Goal: Task Accomplishment & Management: Manage account settings

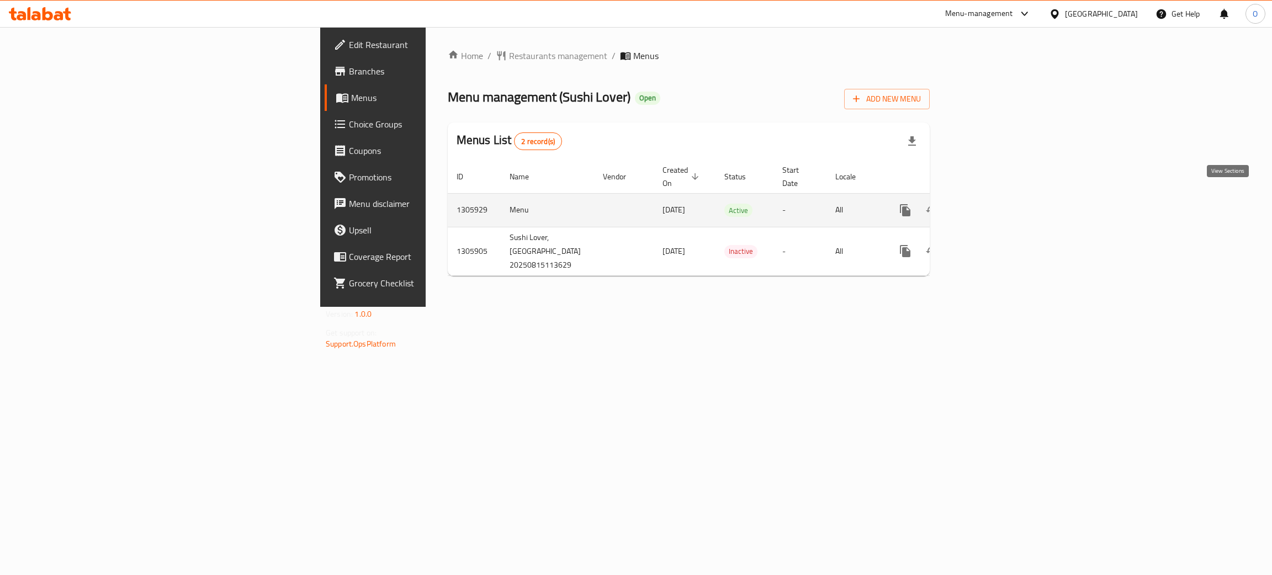
click at [992, 204] on icon "enhanced table" at bounding box center [984, 210] width 13 height 13
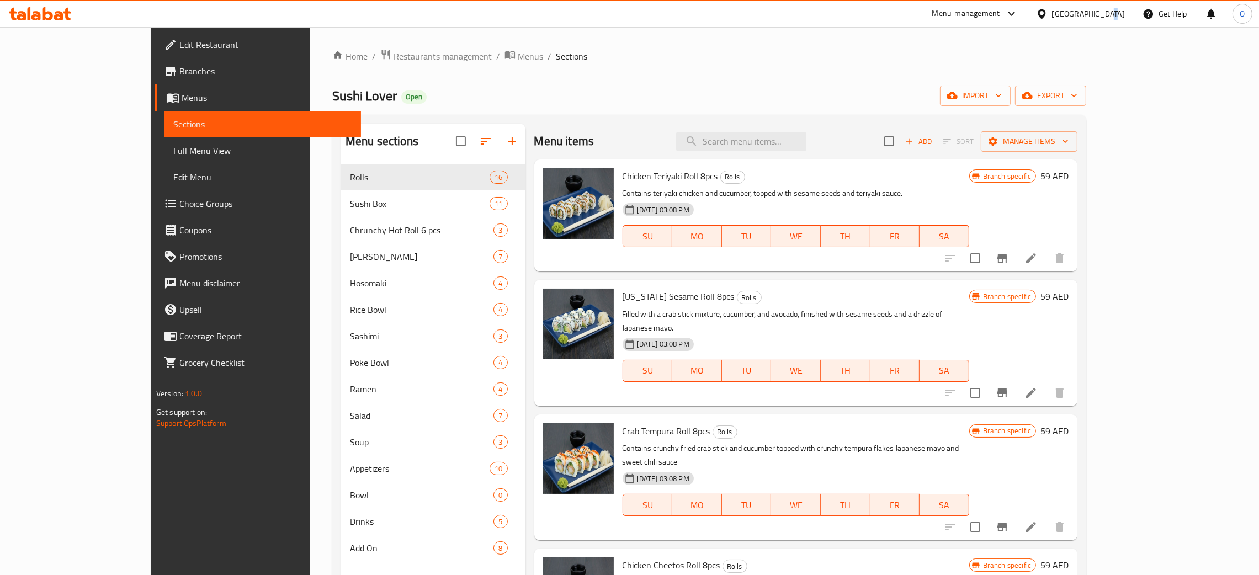
click at [1106, 13] on div "[GEOGRAPHIC_DATA]" at bounding box center [1088, 14] width 73 height 12
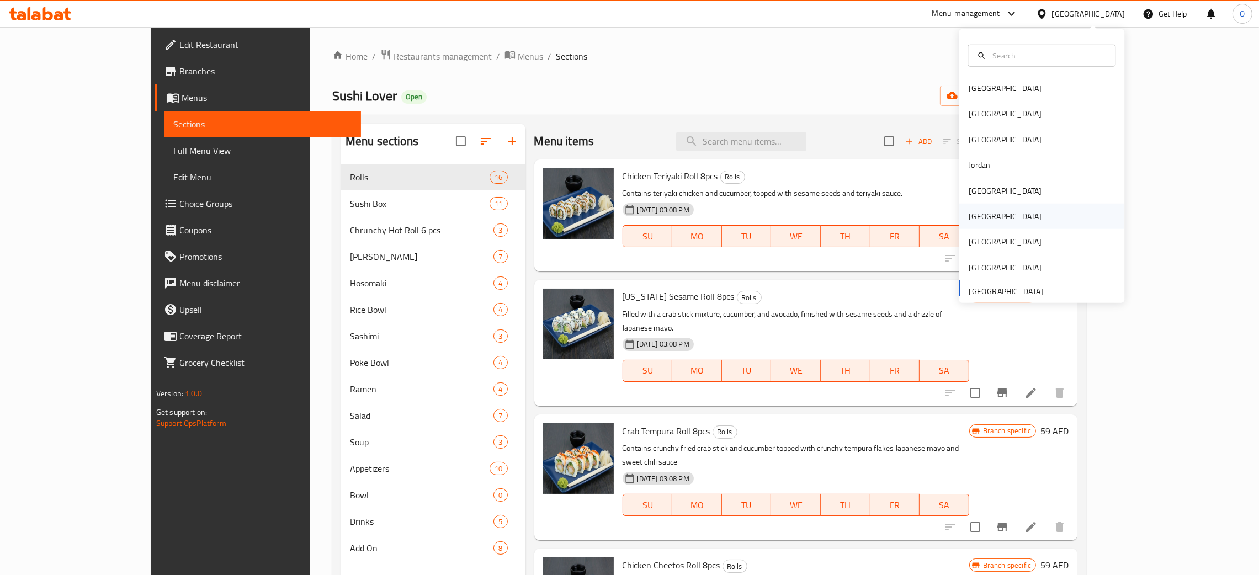
click at [982, 221] on div "[GEOGRAPHIC_DATA]" at bounding box center [1005, 216] width 91 height 25
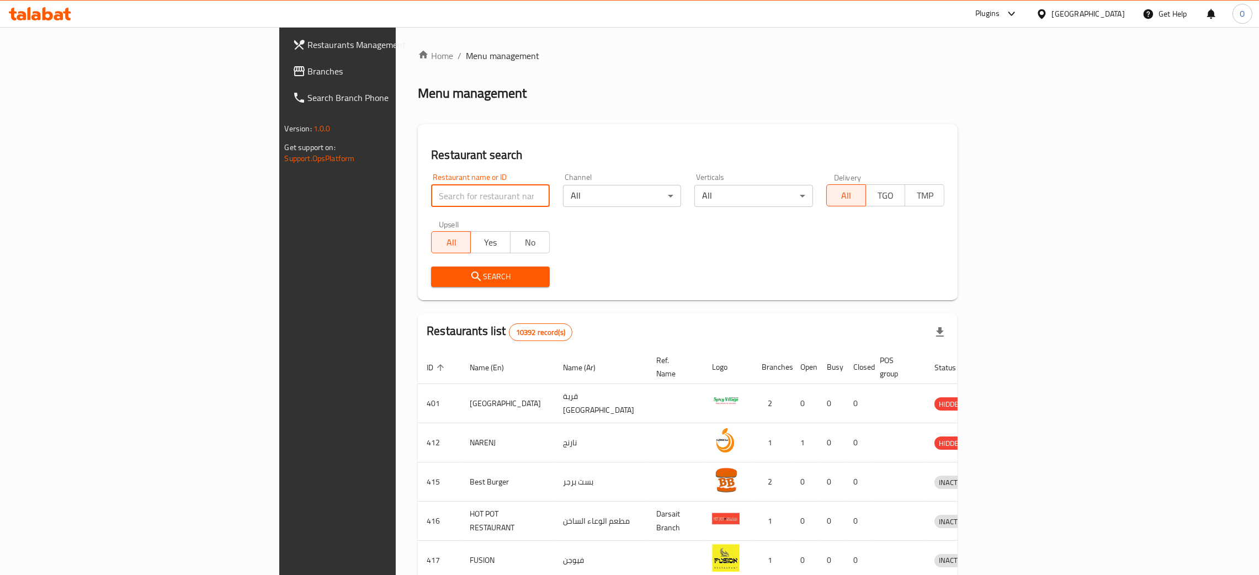
click at [431, 195] on input "search" at bounding box center [490, 196] width 119 height 22
paste input "Cooking art"
type input "Cooking art"
click button "Search" at bounding box center [490, 277] width 119 height 20
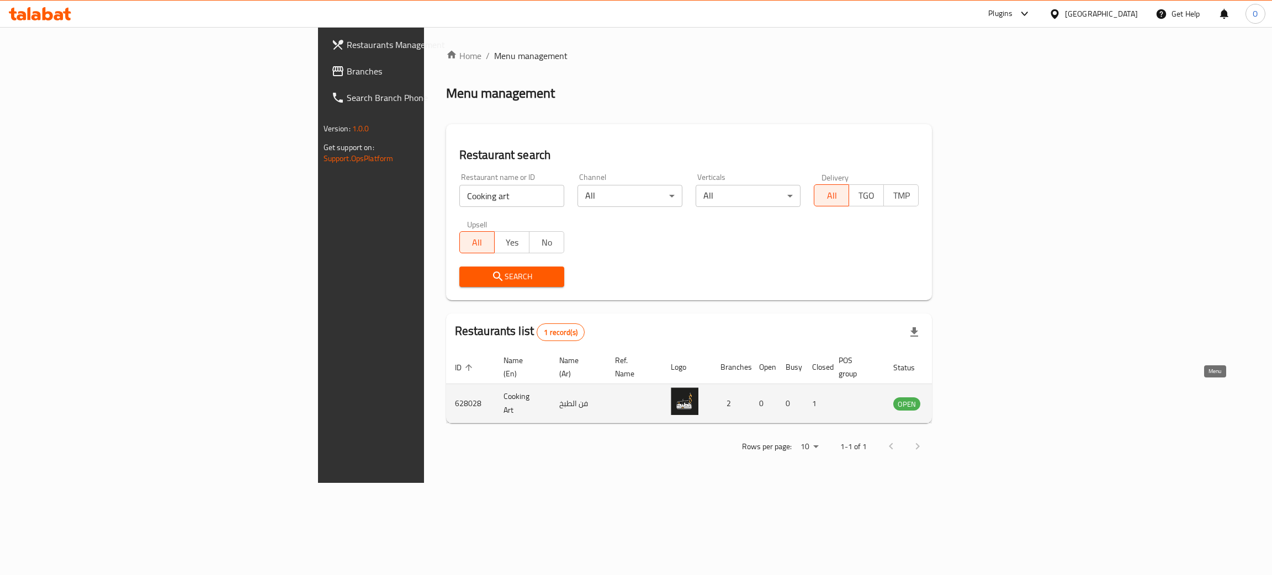
click at [972, 397] on link "enhanced table" at bounding box center [961, 403] width 20 height 13
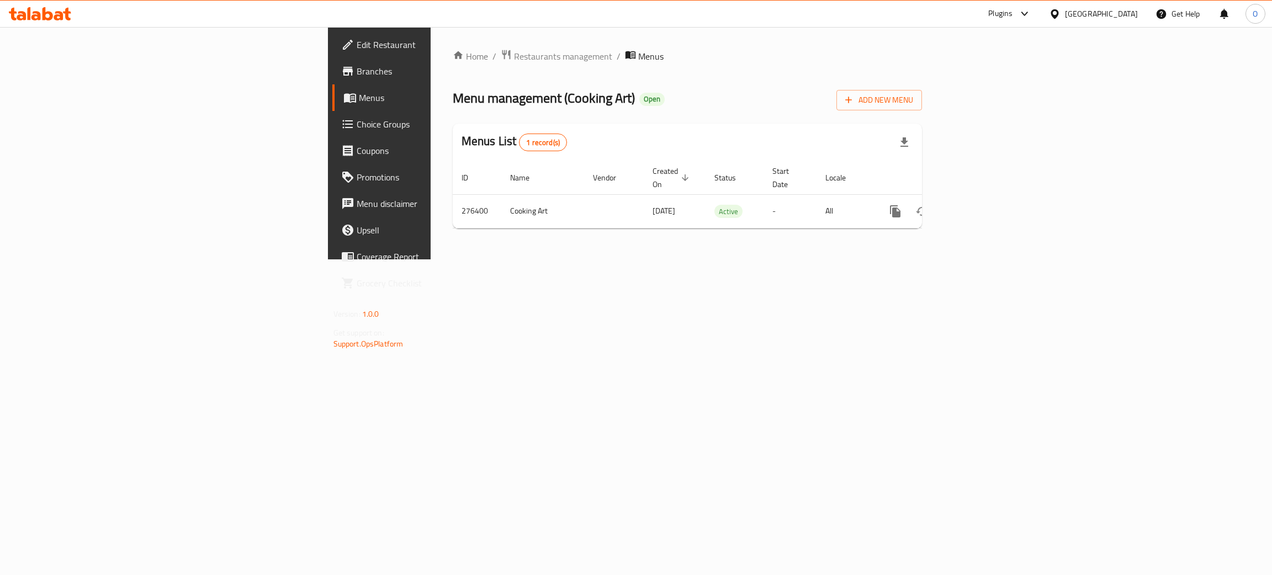
click at [357, 46] on span "Edit Restaurant" at bounding box center [444, 44] width 175 height 13
click at [982, 204] on icon "enhanced table" at bounding box center [974, 210] width 13 height 13
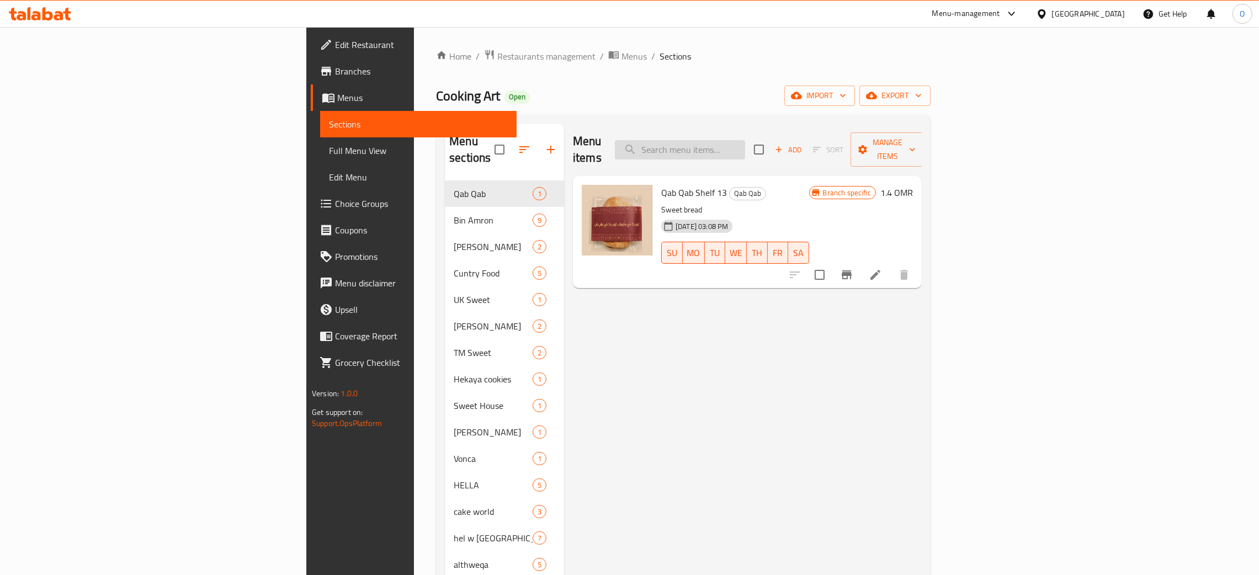
click at [745, 140] on input "search" at bounding box center [680, 149] width 130 height 19
paste input "Kabsa Mahsi - Shelf 23"
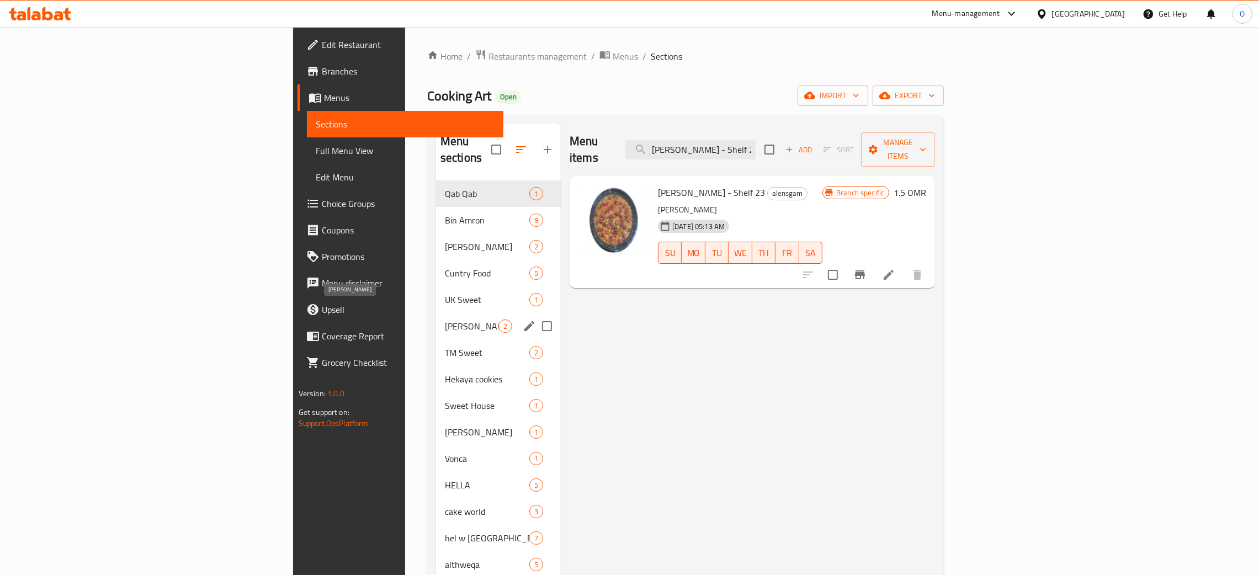
type input "Kabsa Mahsi - Shelf 23"
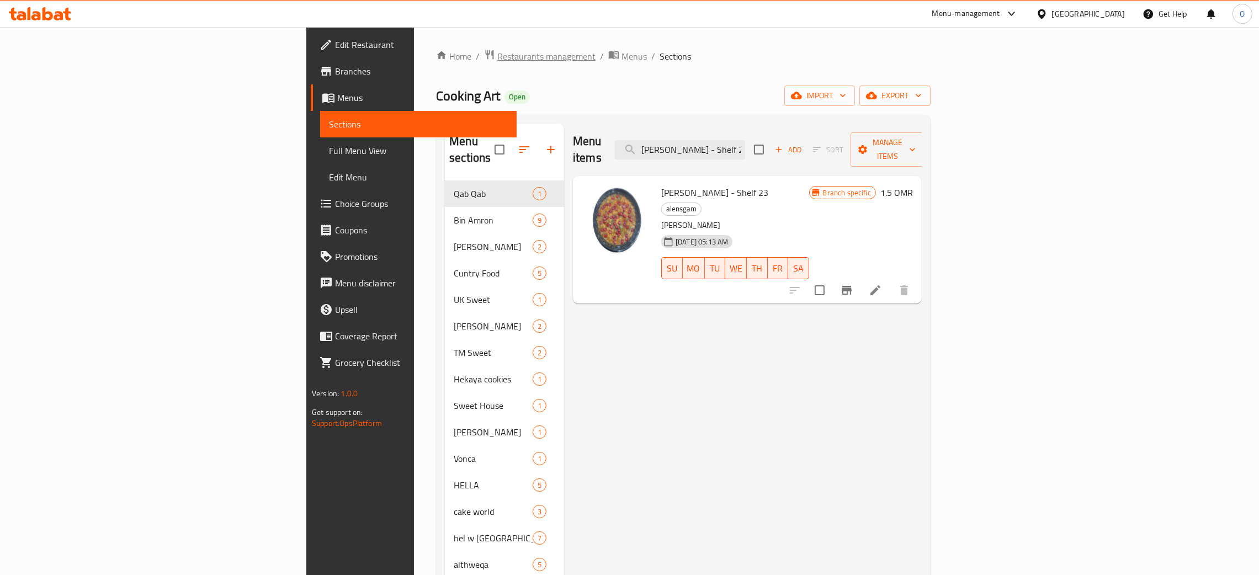
click at [497, 58] on span "Restaurants management" at bounding box center [546, 56] width 98 height 13
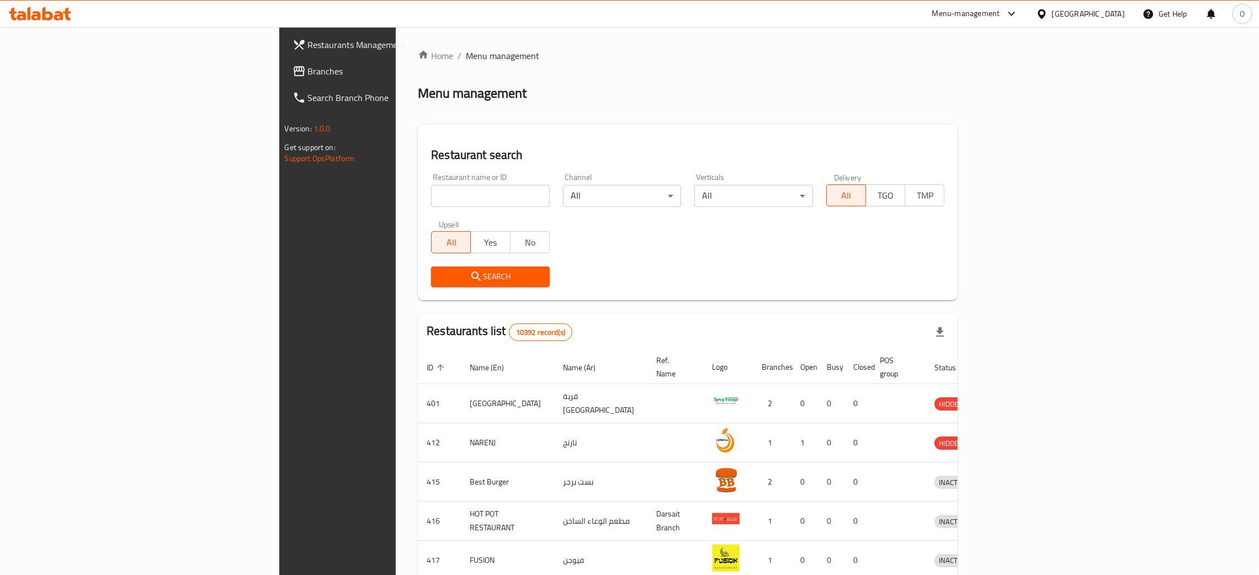
click at [431, 191] on input "search" at bounding box center [490, 196] width 119 height 22
paste input "628028"
type input "628028"
click button "Search" at bounding box center [490, 277] width 119 height 20
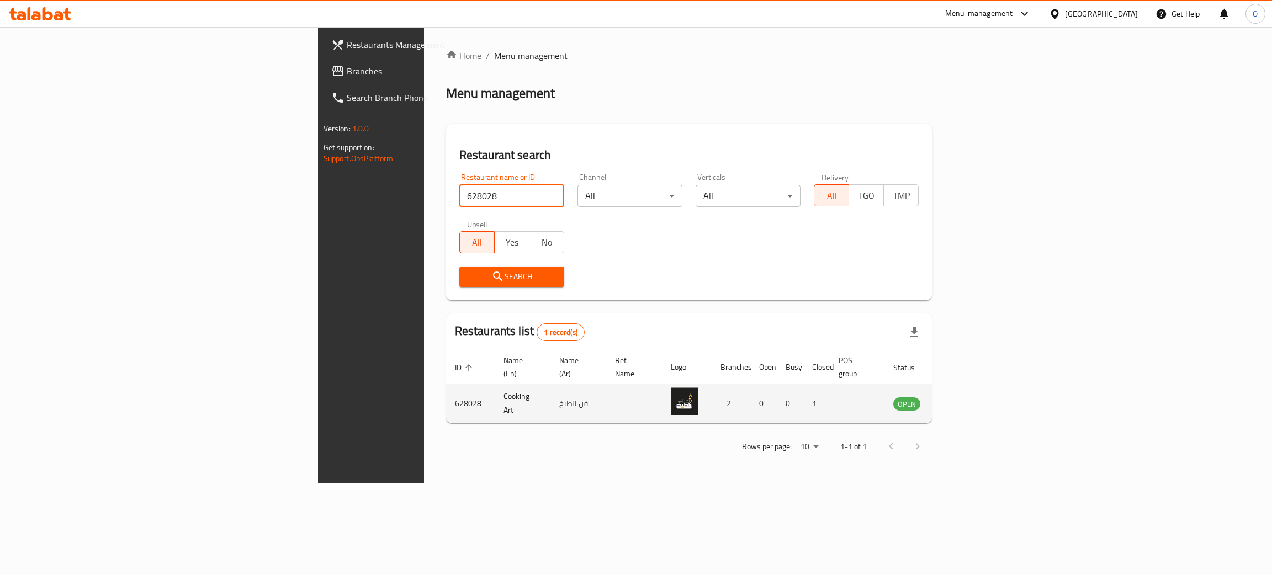
click at [964, 400] on icon "enhanced table" at bounding box center [958, 404] width 12 height 9
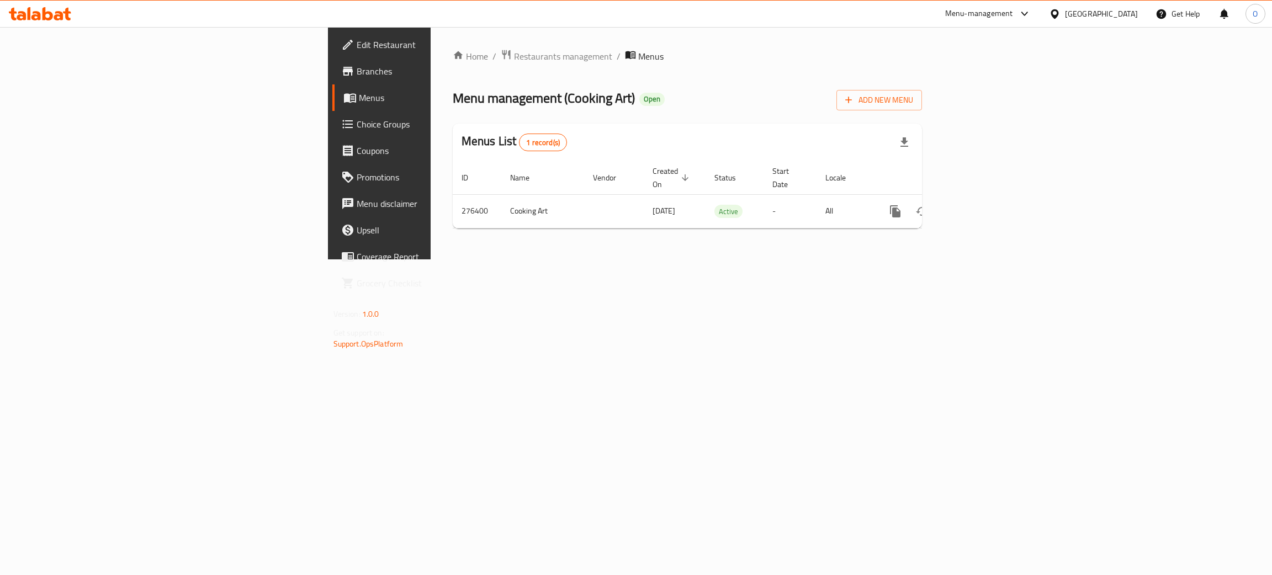
click at [1065, 12] on div at bounding box center [1057, 14] width 16 height 12
click at [998, 189] on div "[GEOGRAPHIC_DATA]" at bounding box center [1018, 190] width 91 height 25
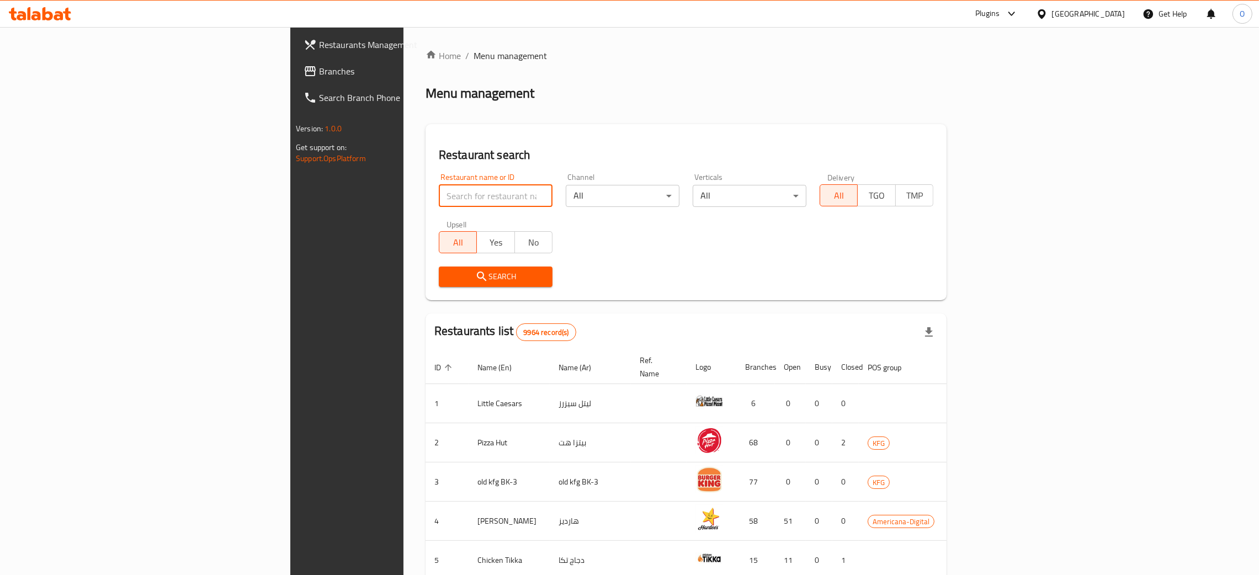
click at [439, 198] on input "search" at bounding box center [496, 196] width 114 height 22
paste input "BB's,"
type input "BB's"
click button "Search" at bounding box center [496, 277] width 114 height 20
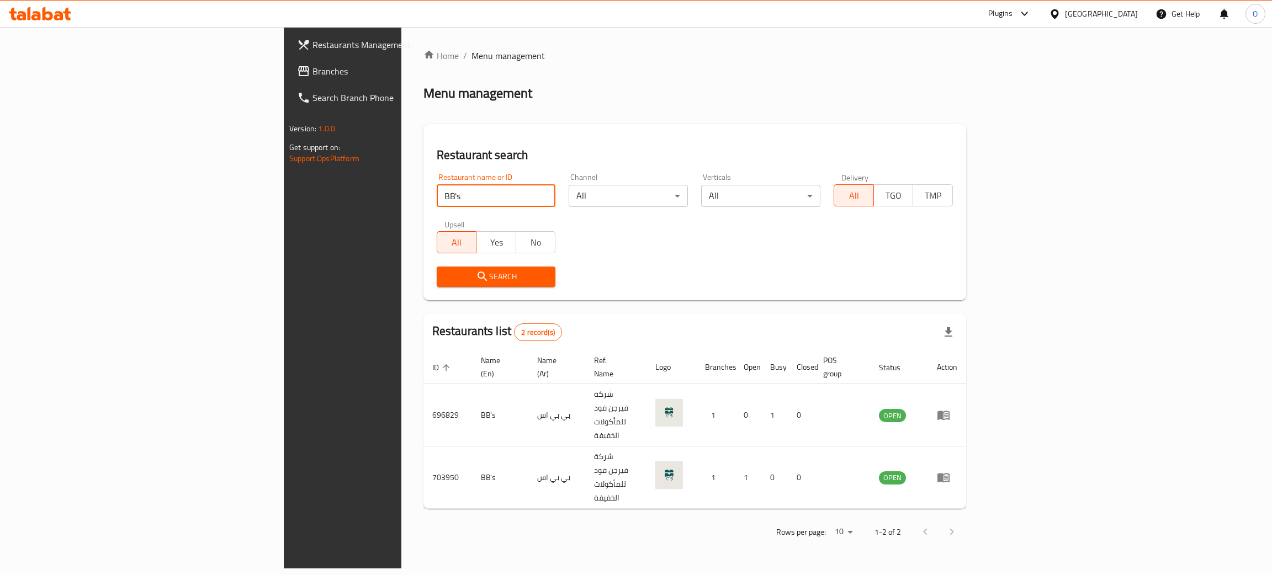
click at [312, 75] on span "Branches" at bounding box center [399, 71] width 175 height 13
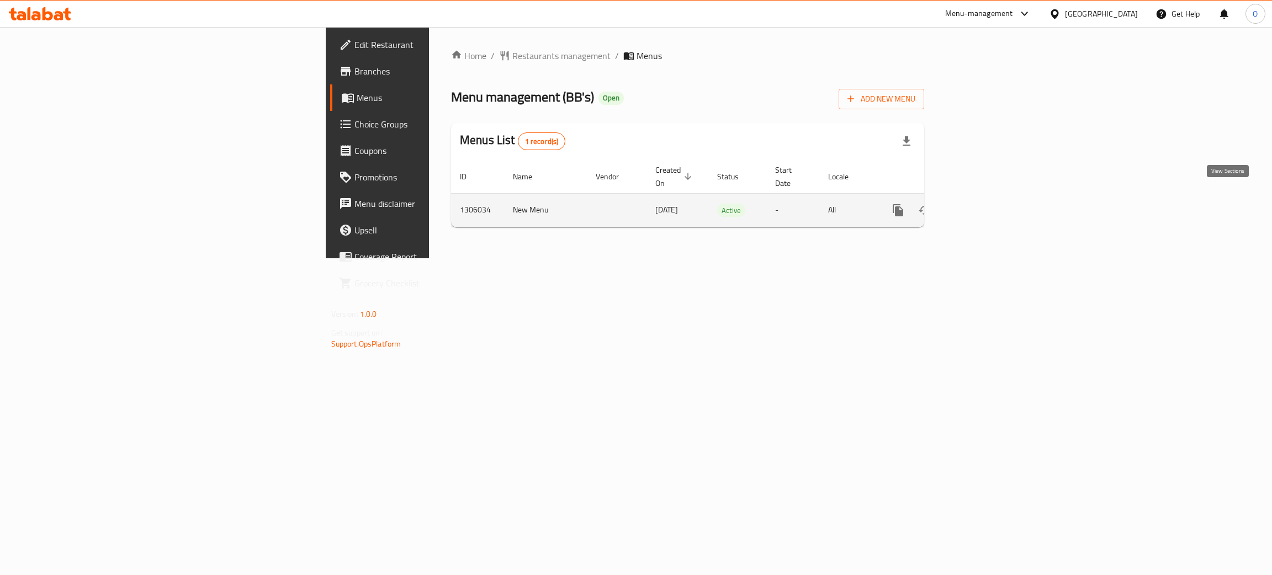
click at [984, 204] on icon "enhanced table" at bounding box center [977, 210] width 13 height 13
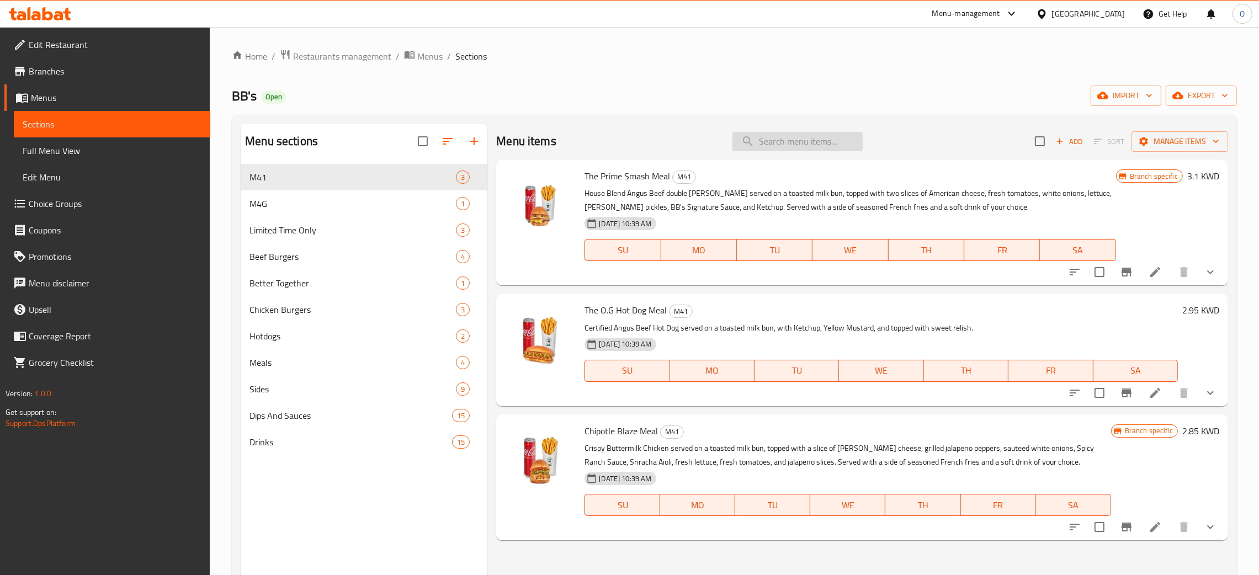
click at [800, 133] on input "search" at bounding box center [798, 141] width 130 height 19
paste input "Chipotle Blaze Meal"
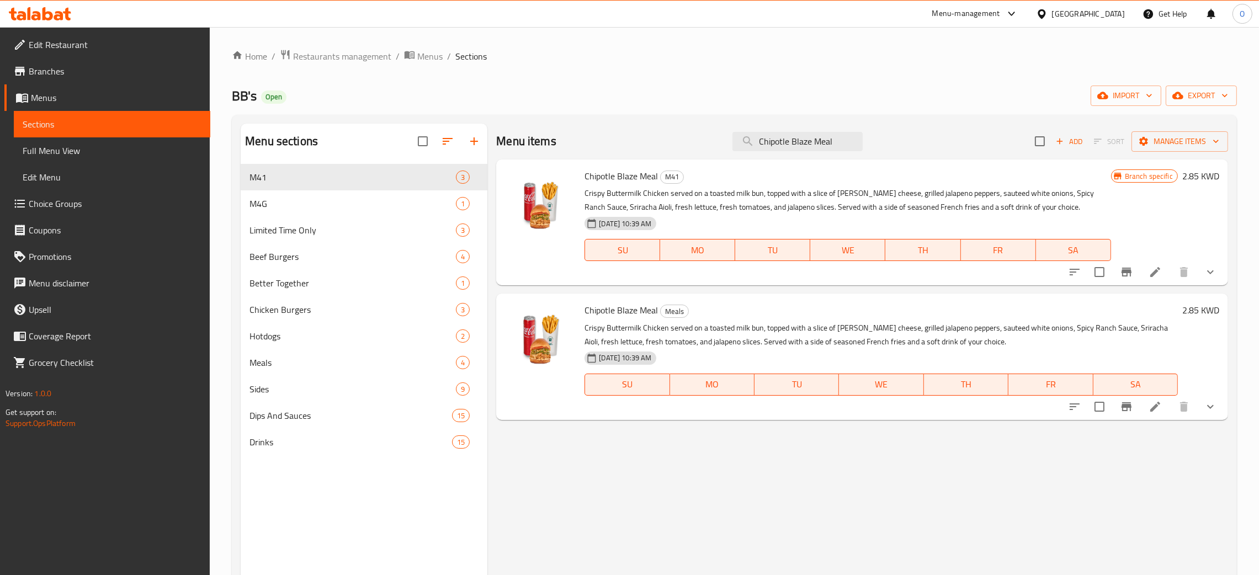
type input "Chipotle Blaze Meal"
click at [1132, 278] on icon "Branch-specific-item" at bounding box center [1126, 272] width 13 height 13
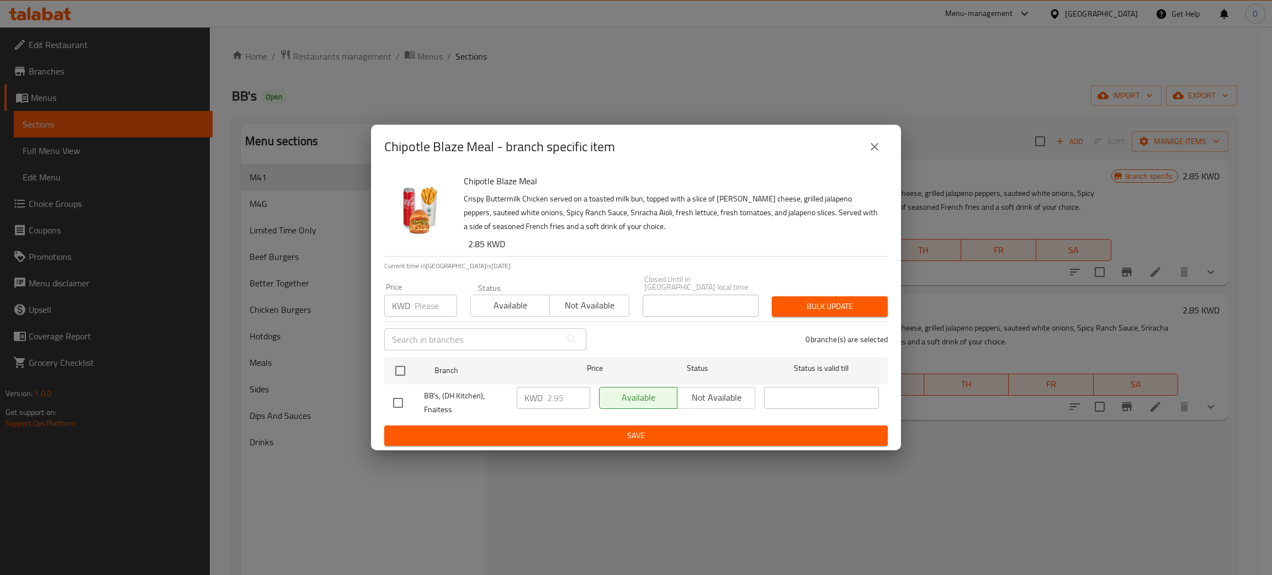
click at [1015, 462] on div "Chipotle Blaze Meal - branch specific item Chipotle Blaze Meal Crispy Buttermil…" at bounding box center [636, 287] width 1272 height 575
click at [879, 147] on icon "close" at bounding box center [874, 146] width 13 height 13
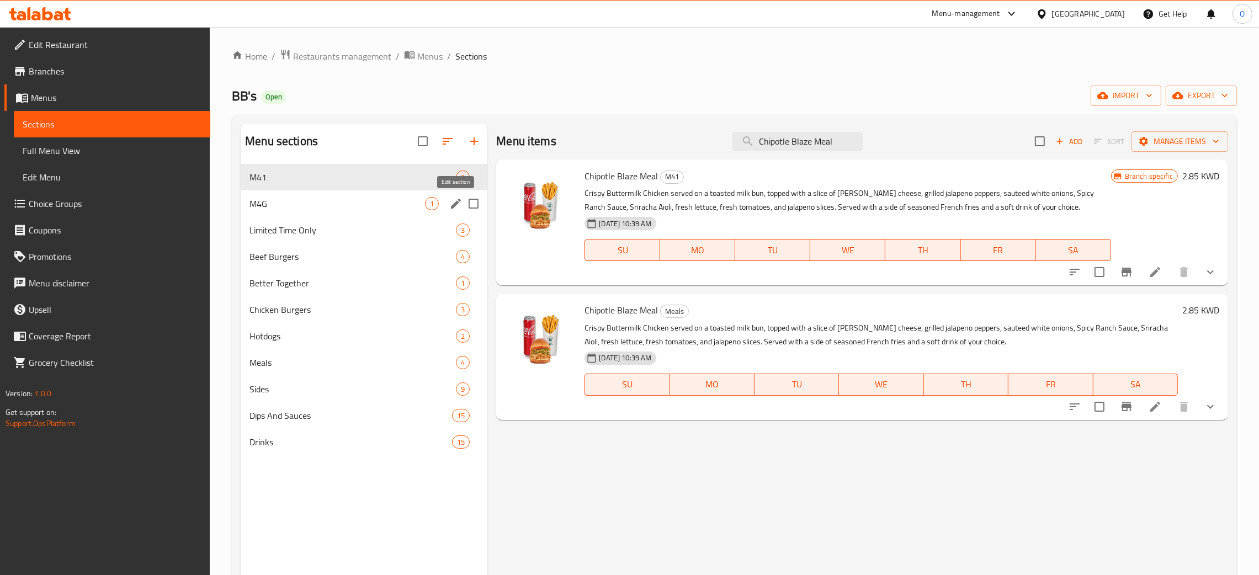
click at [458, 204] on icon "edit" at bounding box center [456, 204] width 10 height 10
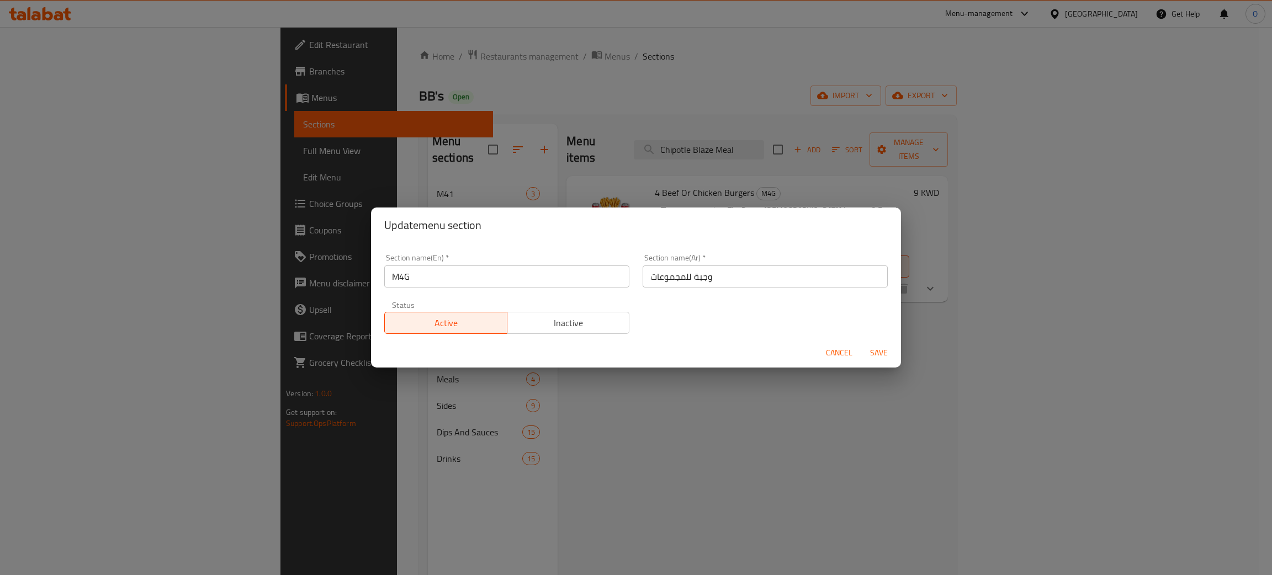
click at [835, 358] on span "Cancel" at bounding box center [839, 353] width 27 height 14
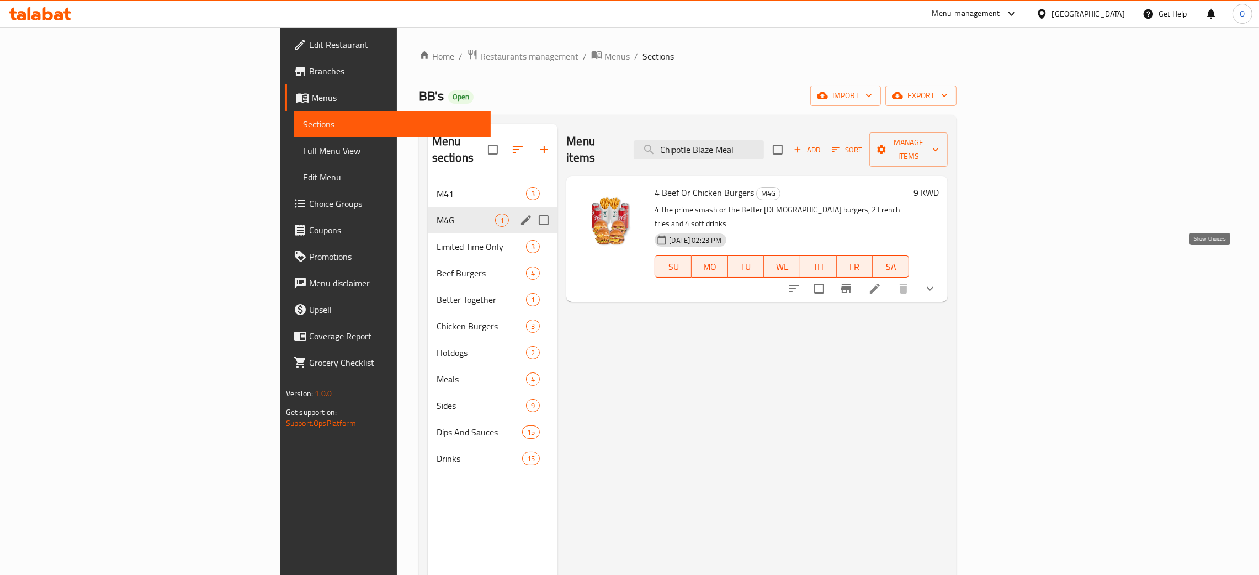
click at [937, 282] on icon "show more" at bounding box center [930, 288] width 13 height 13
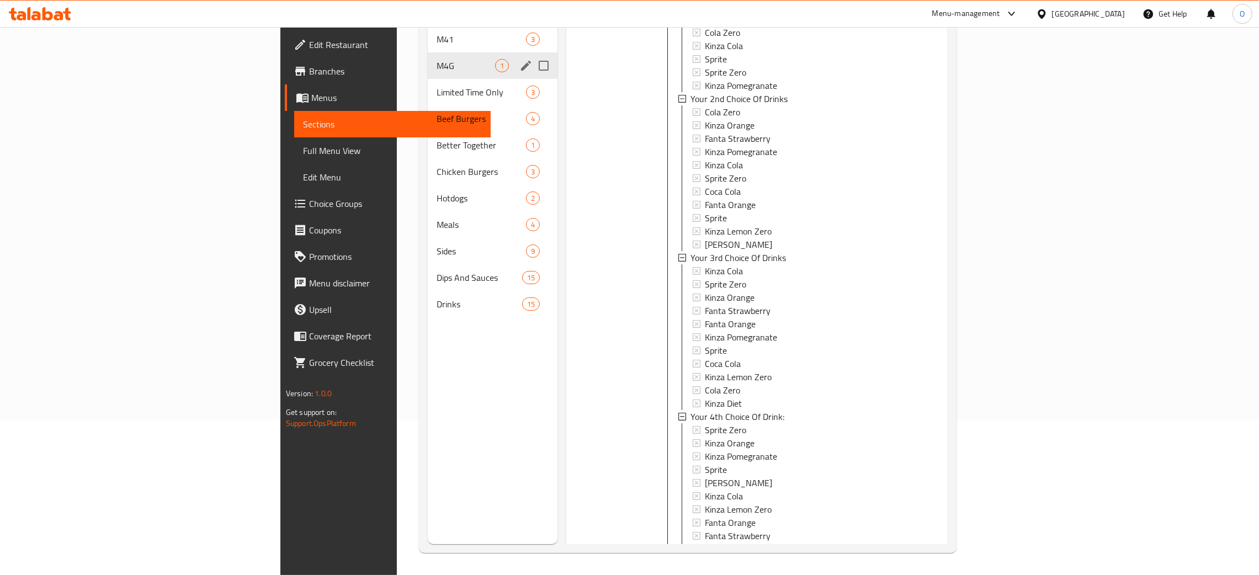
scroll to position [317, 0]
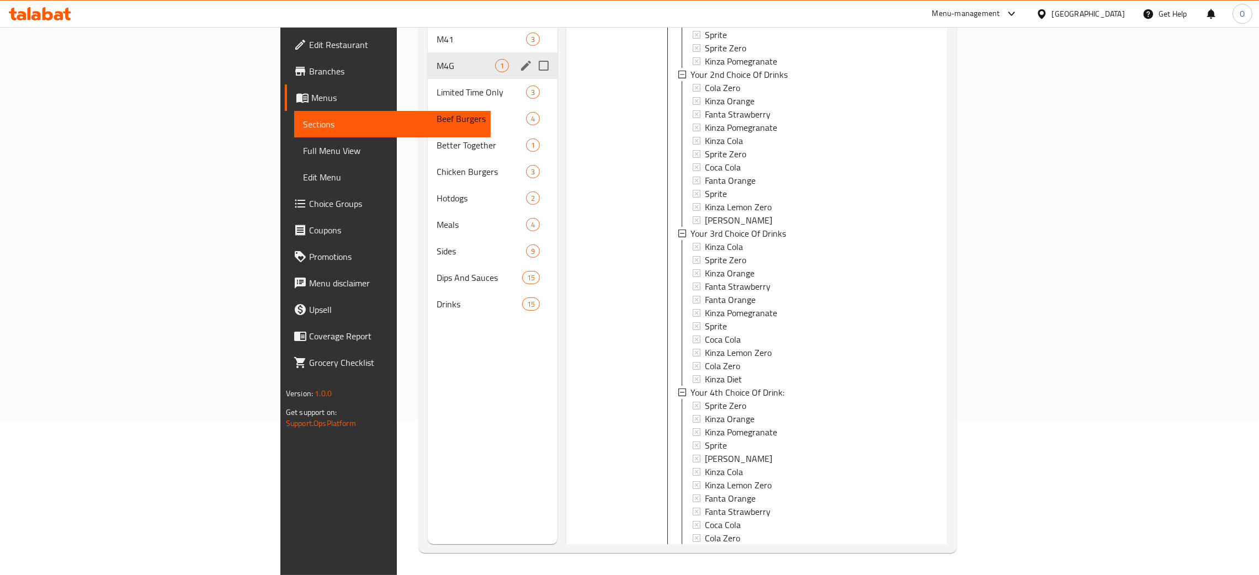
click at [891, 554] on li at bounding box center [875, 564] width 31 height 20
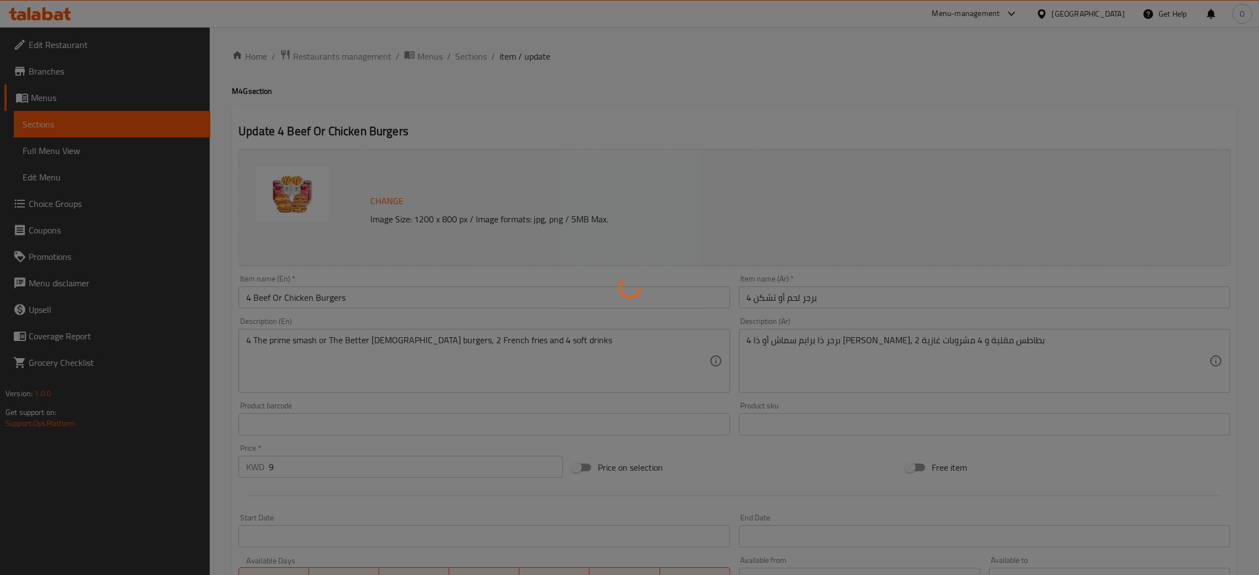
type input "اختيارك من الكلاسيك"
type input "1"
type input "اختياركم من المشروبات"
type input "1"
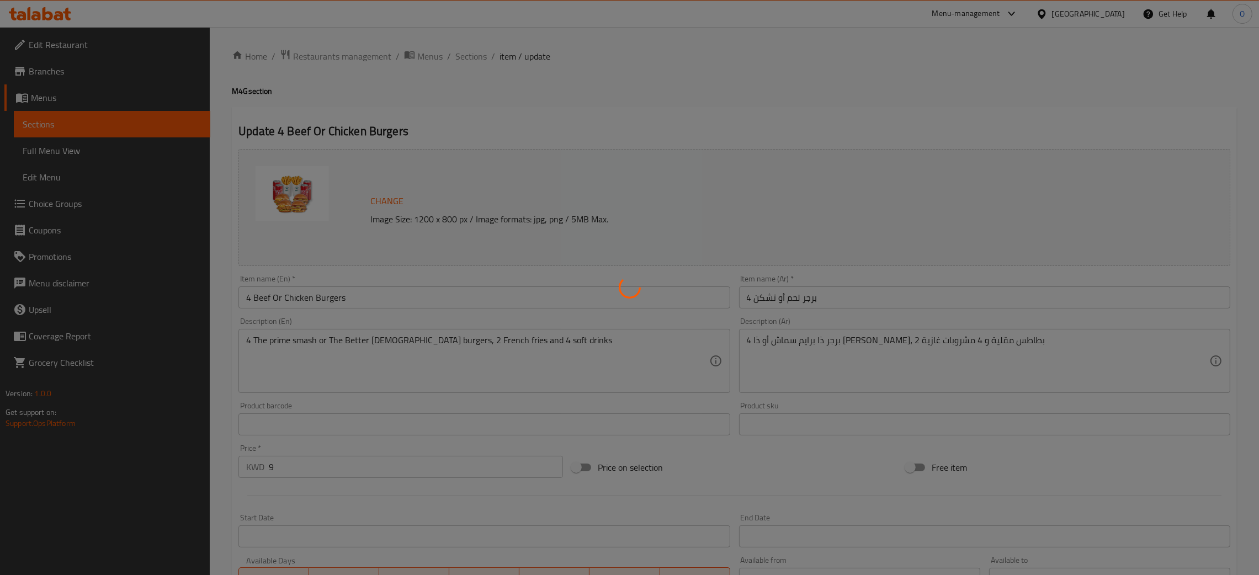
type input "1"
type input "اختيارك الثاني من المشروبات"
type input "1"
type input "اختيارك من المشروب الثالث"
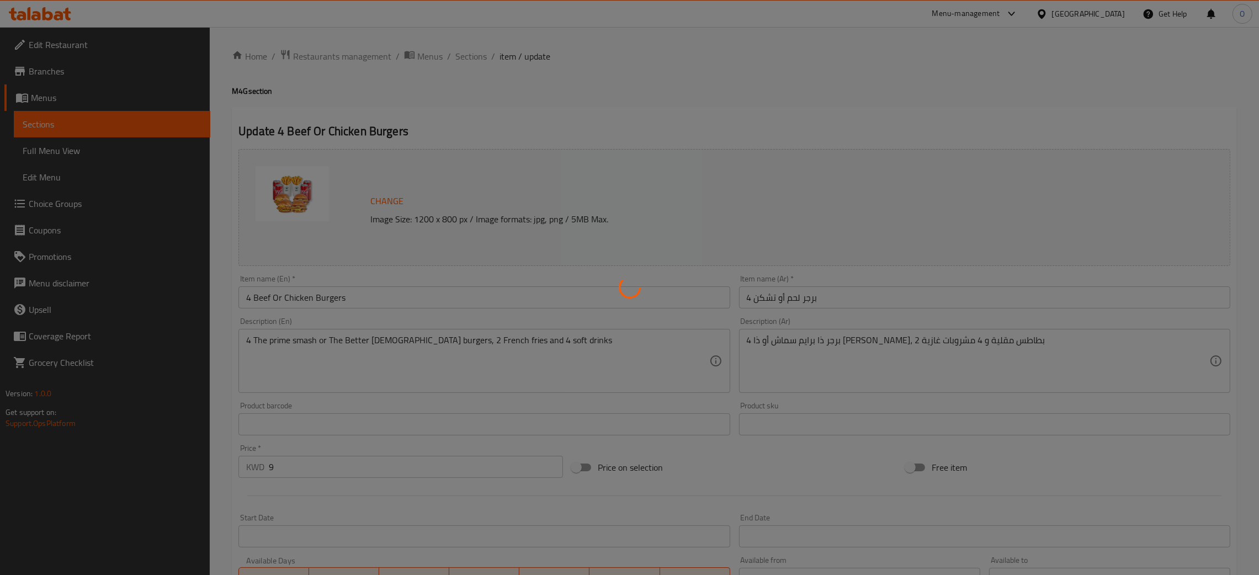
type input "1"
type input "اختيارك من المشروب الرابع"
type input "1"
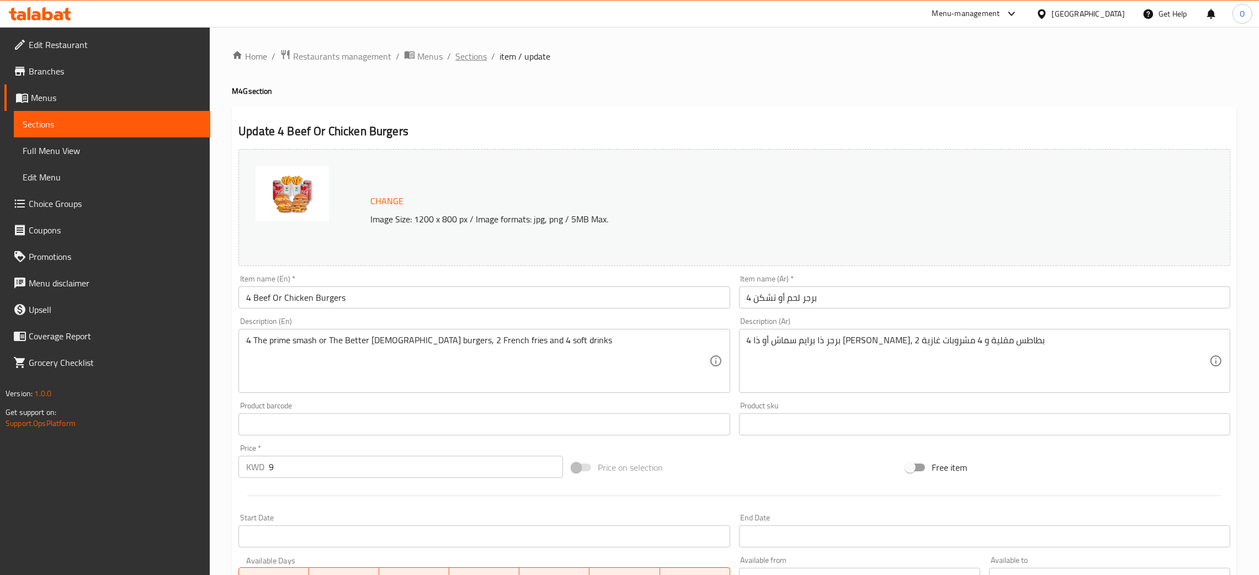
click at [476, 59] on span "Sections" at bounding box center [470, 56] width 31 height 13
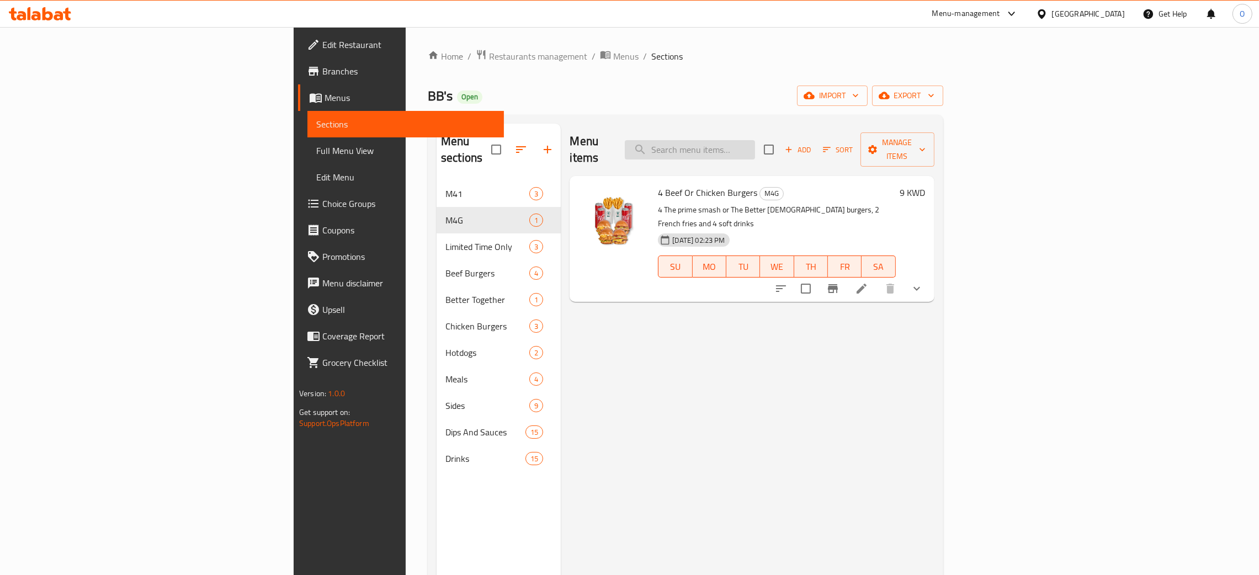
click at [755, 141] on input "search" at bounding box center [690, 149] width 130 height 19
paste input "Chipotle Blaze Meal"
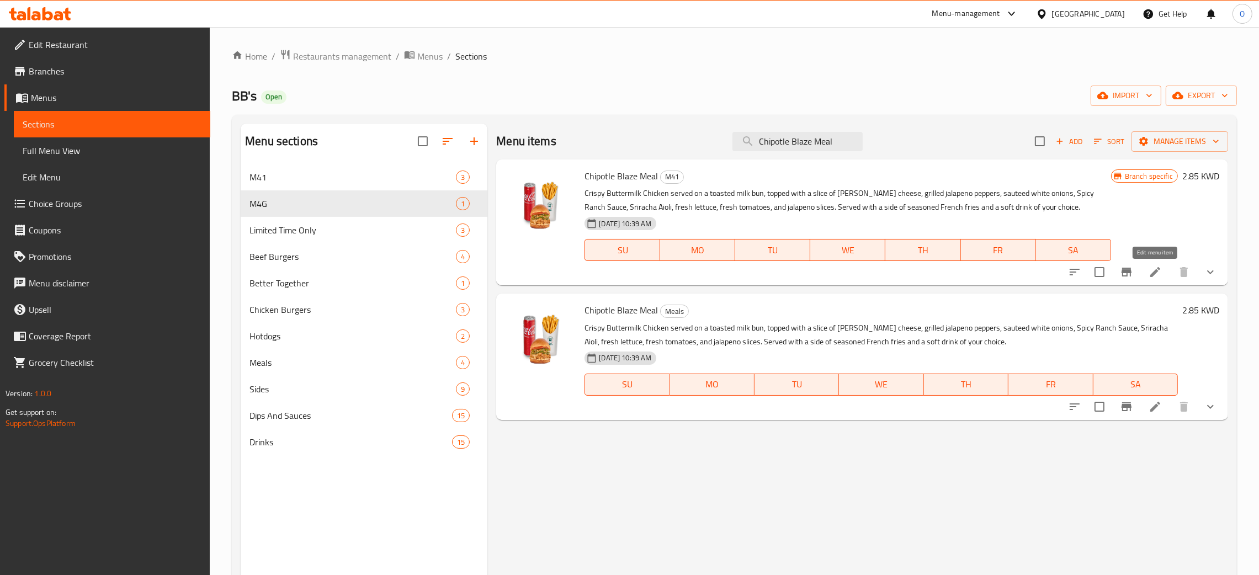
type input "Chipotle Blaze Meal"
click at [1154, 276] on icon at bounding box center [1155, 272] width 13 height 13
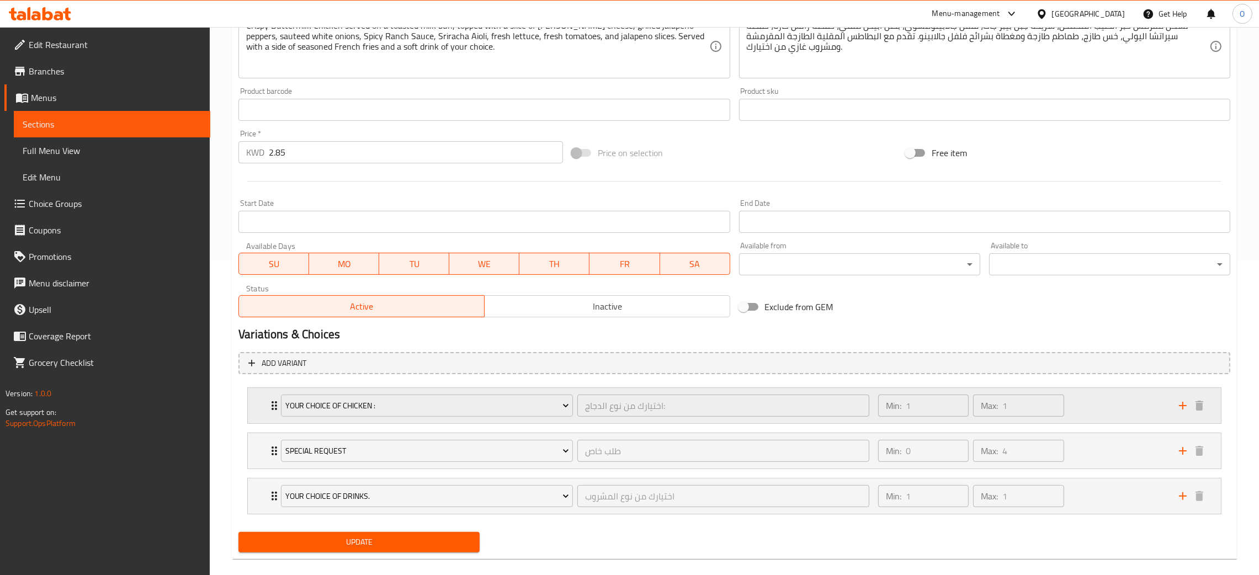
scroll to position [330, 0]
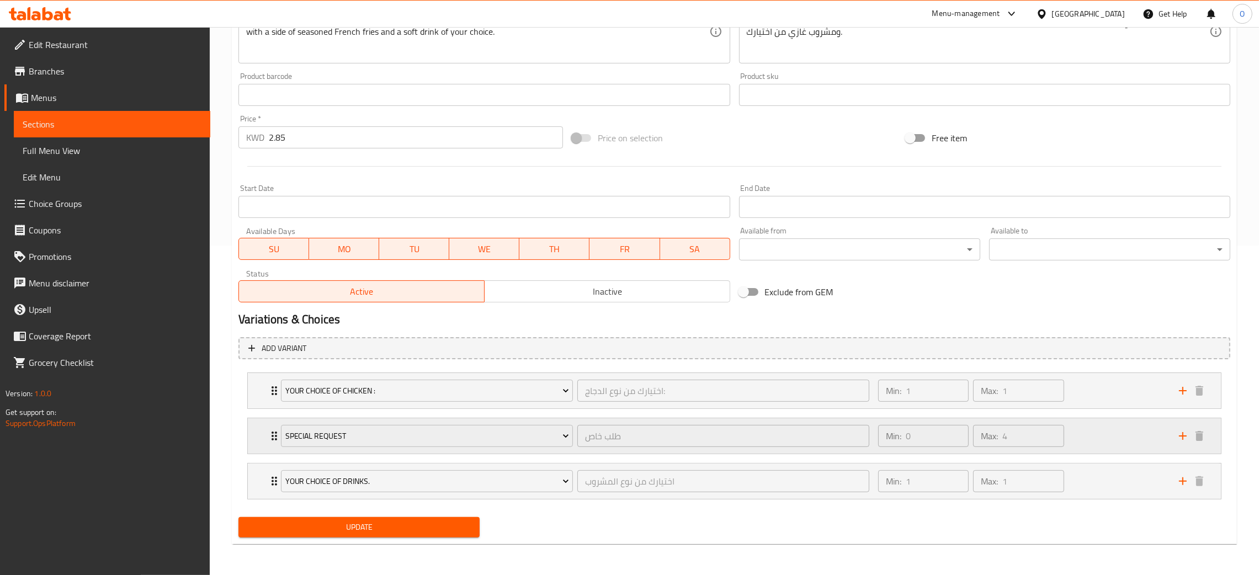
click at [1094, 432] on div "Min: 0 ​ Max: 4 ​" at bounding box center [1022, 435] width 301 height 35
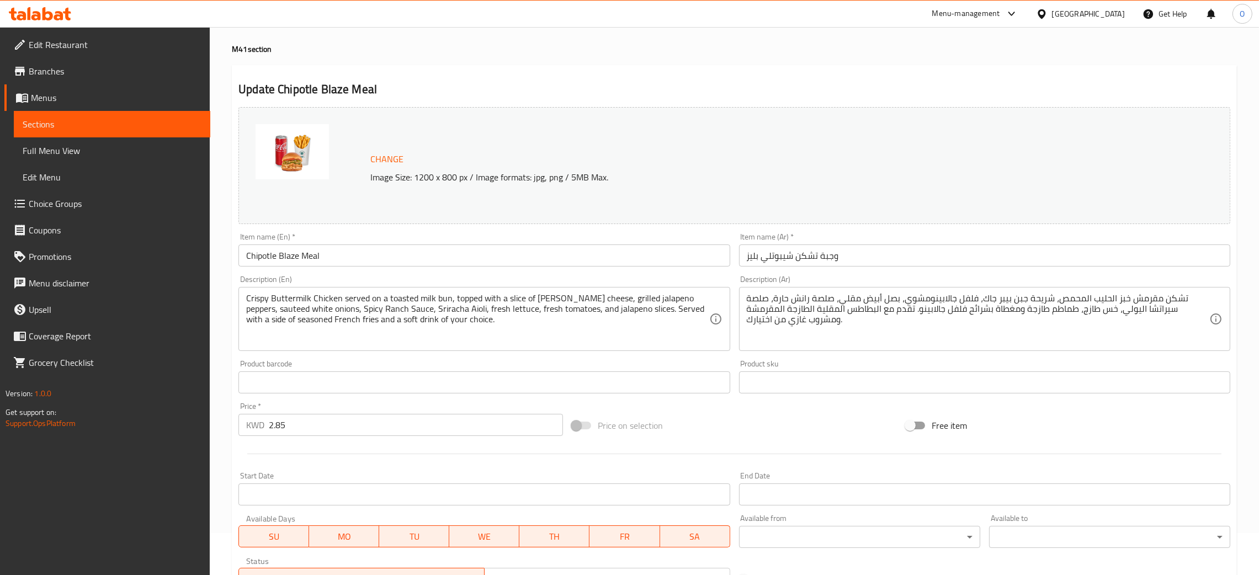
scroll to position [0, 0]
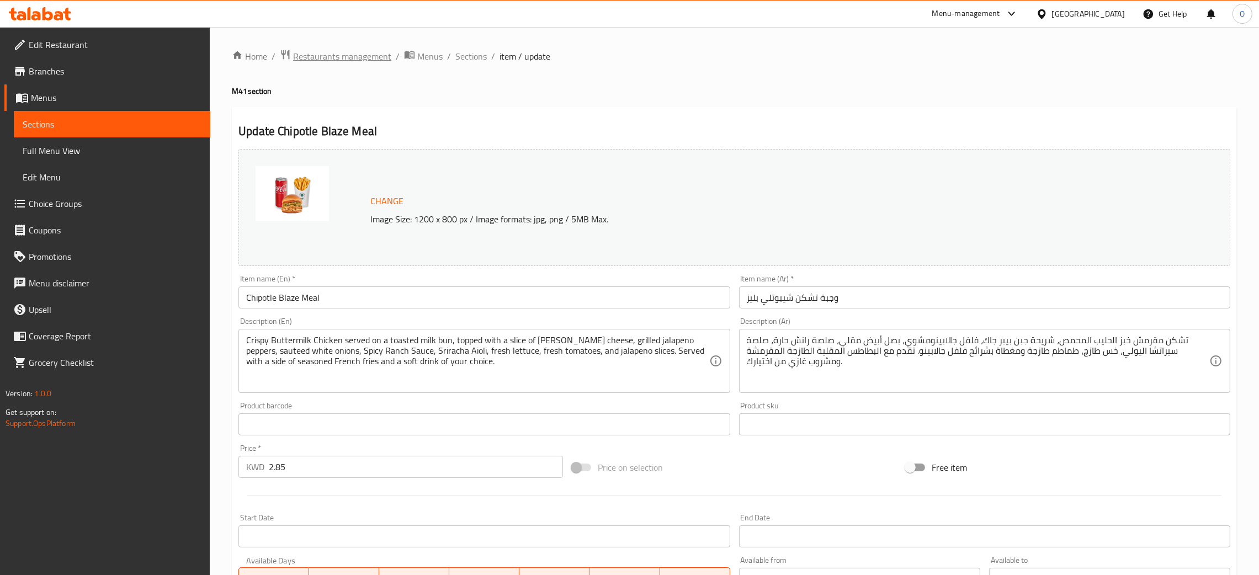
click at [323, 52] on span "Restaurants management" at bounding box center [342, 56] width 98 height 13
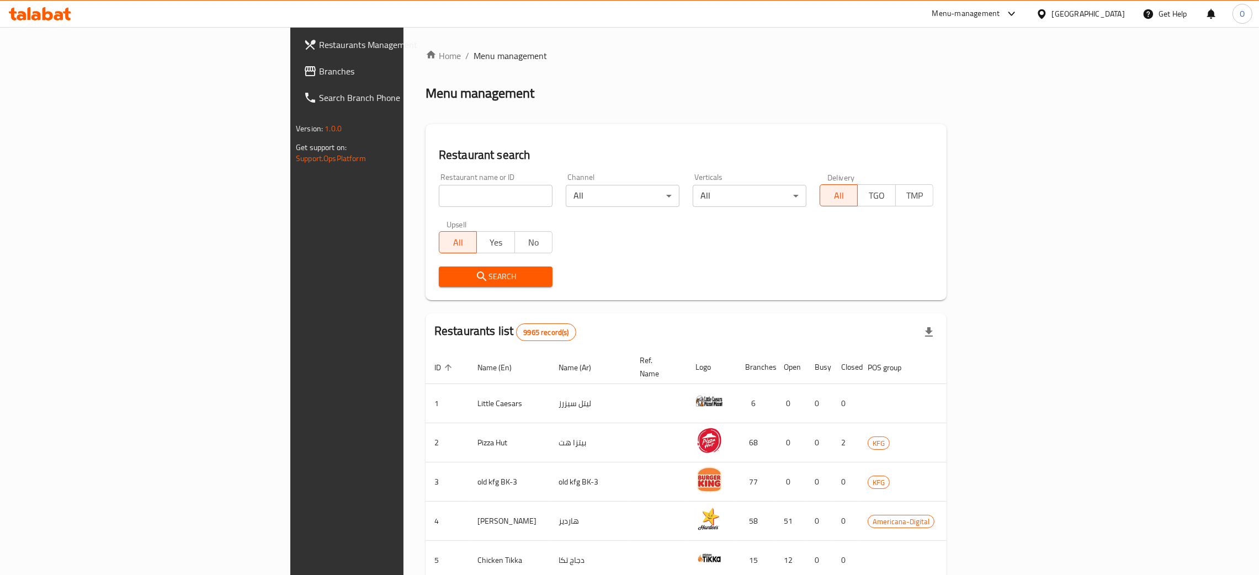
click at [1115, 12] on div "[GEOGRAPHIC_DATA]" at bounding box center [1088, 14] width 73 height 12
type input "ث"
type input "eg"
click at [990, 96] on div "[GEOGRAPHIC_DATA]" at bounding box center [1005, 88] width 91 height 25
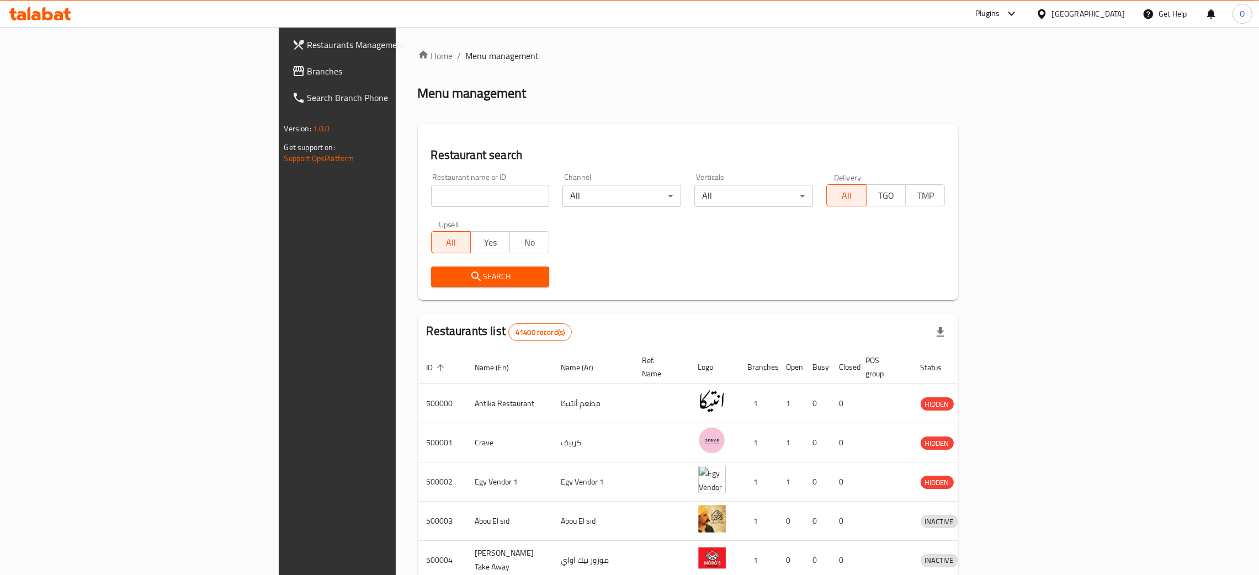
click at [431, 203] on input "search" at bounding box center [490, 196] width 119 height 22
paste input "Abo El MAGD"
click button "Search" at bounding box center [490, 277] width 119 height 20
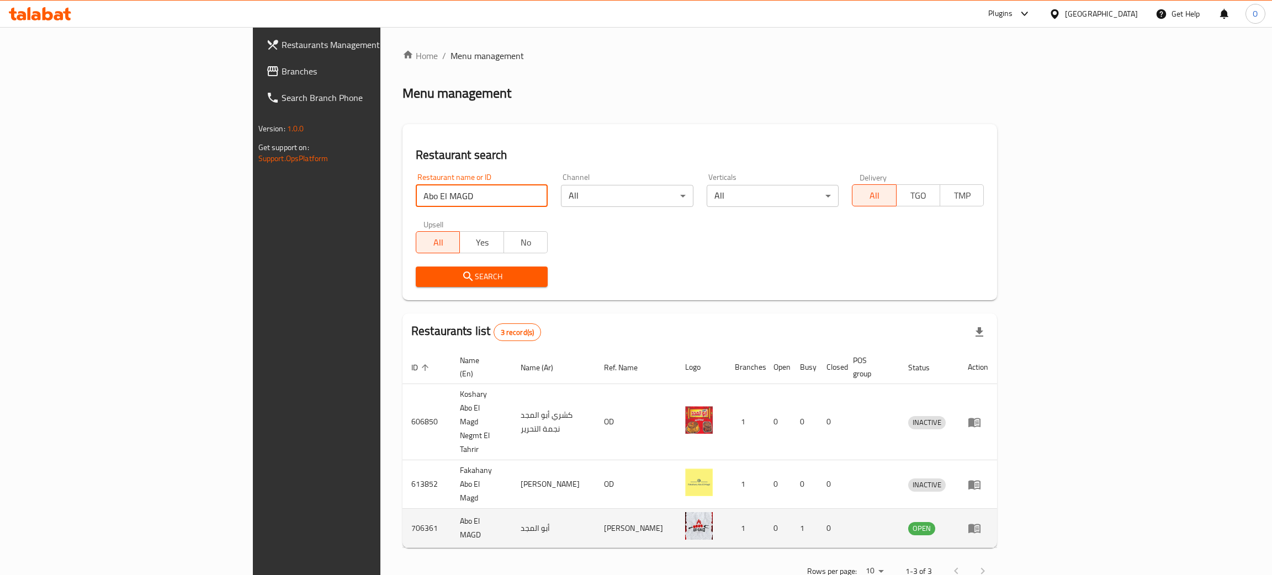
click at [402, 509] on td "706361" at bounding box center [426, 528] width 49 height 39
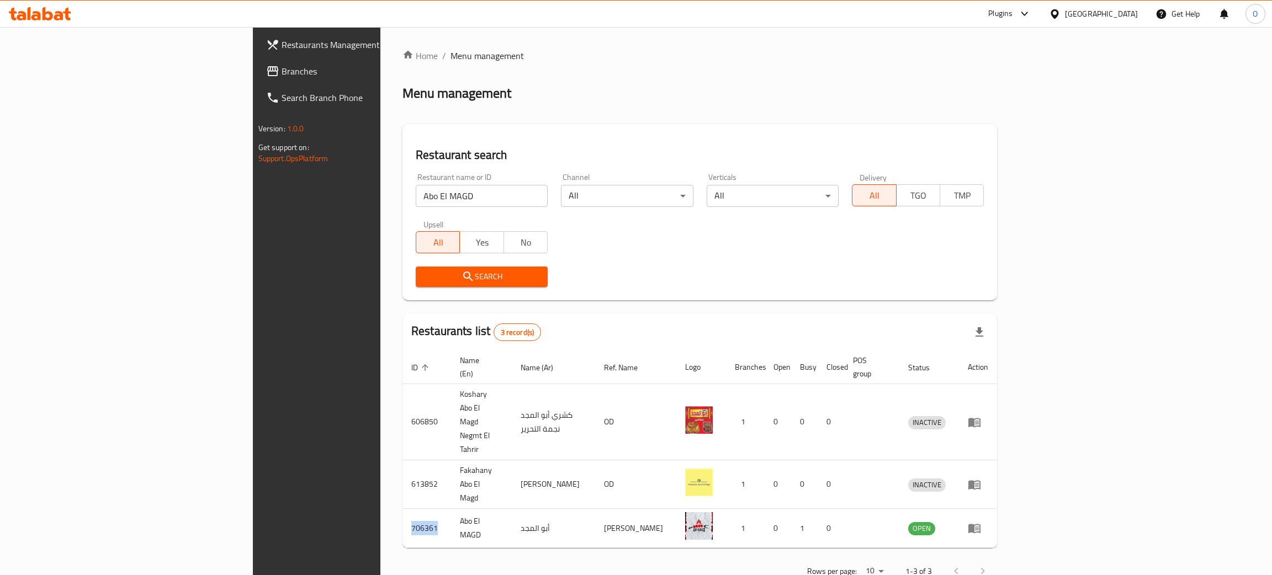
copy td "706361"
drag, startPoint x: 332, startPoint y: 200, endPoint x: 0, endPoint y: 182, distance: 332.9
click at [253, 182] on div "Restaurants Management Branches Search Branch Phone Version: 1.0.0 Get support …" at bounding box center [636, 317] width 767 height 581
paste input "706361"
type input "706361"
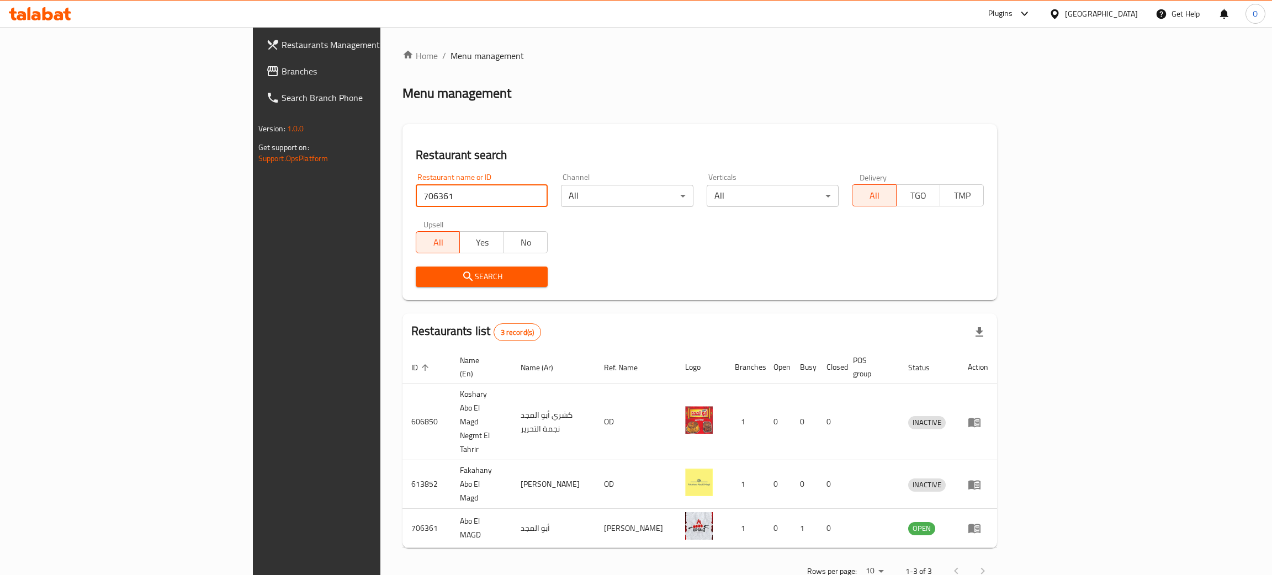
click button "Search" at bounding box center [482, 277] width 132 height 20
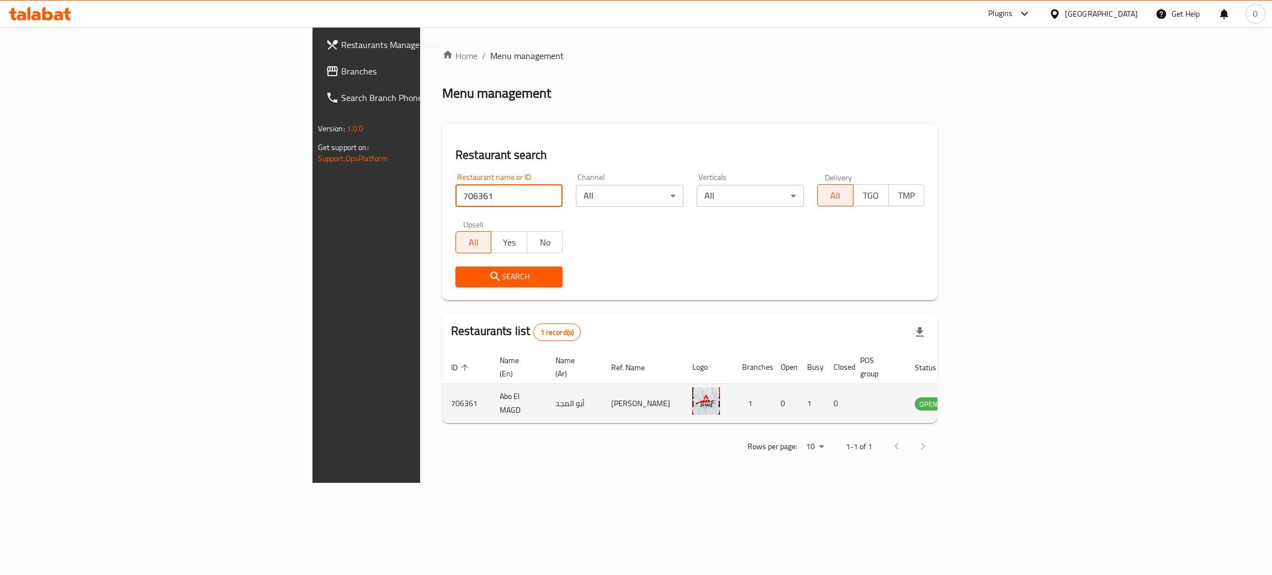
click at [985, 400] on icon "enhanced table" at bounding box center [979, 404] width 12 height 9
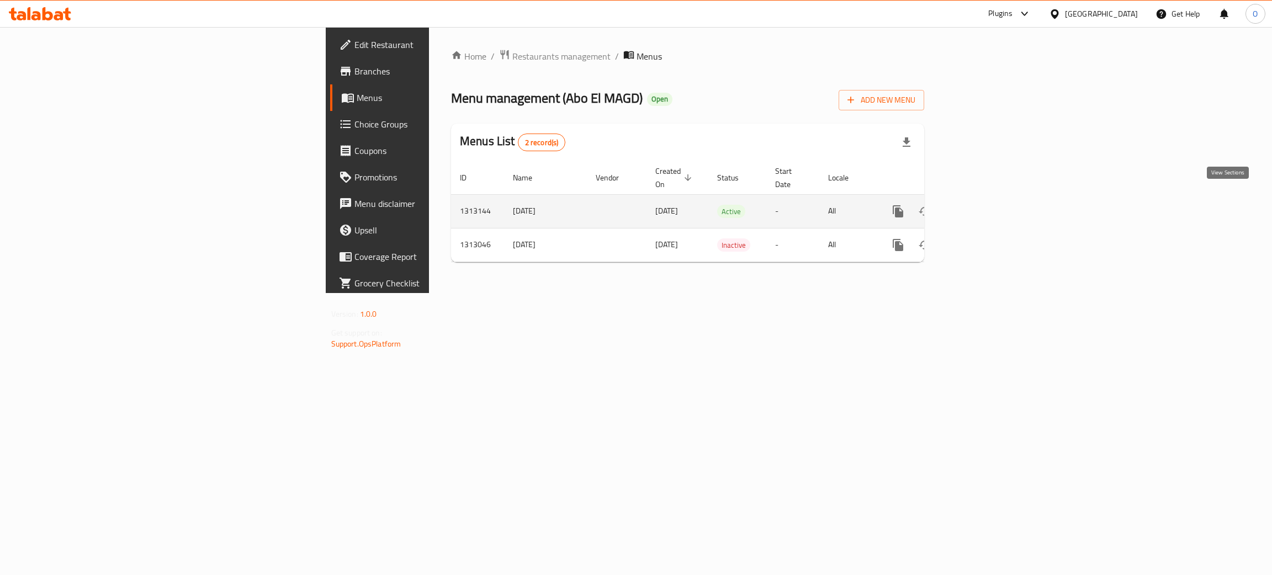
click at [984, 205] on icon "enhanced table" at bounding box center [977, 211] width 13 height 13
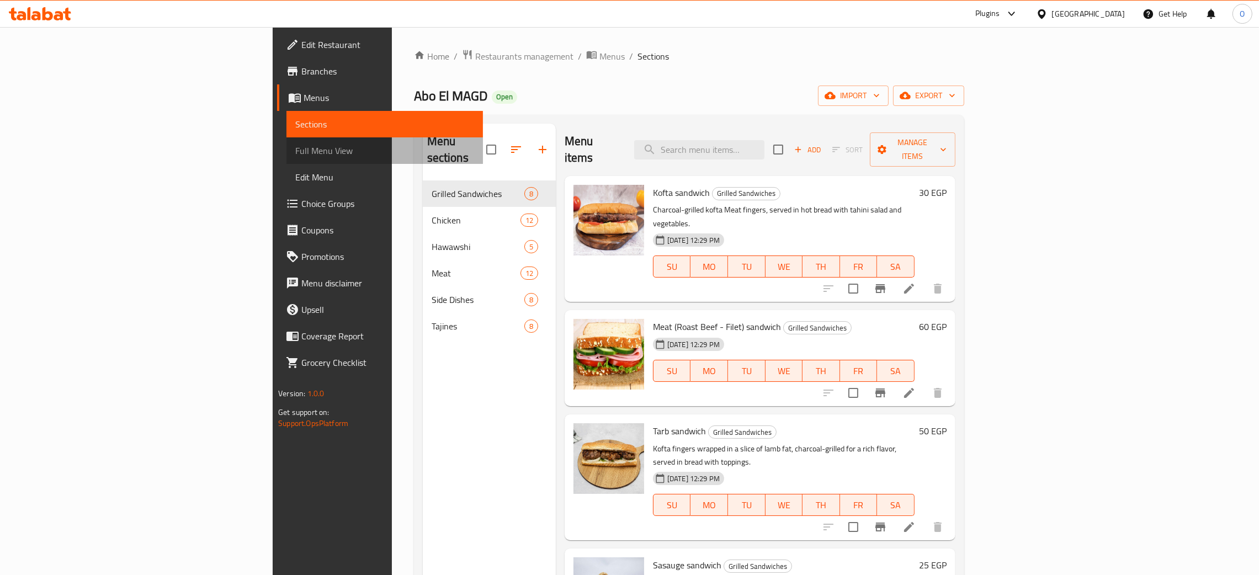
click at [295, 154] on span "Full Menu View" at bounding box center [384, 150] width 179 height 13
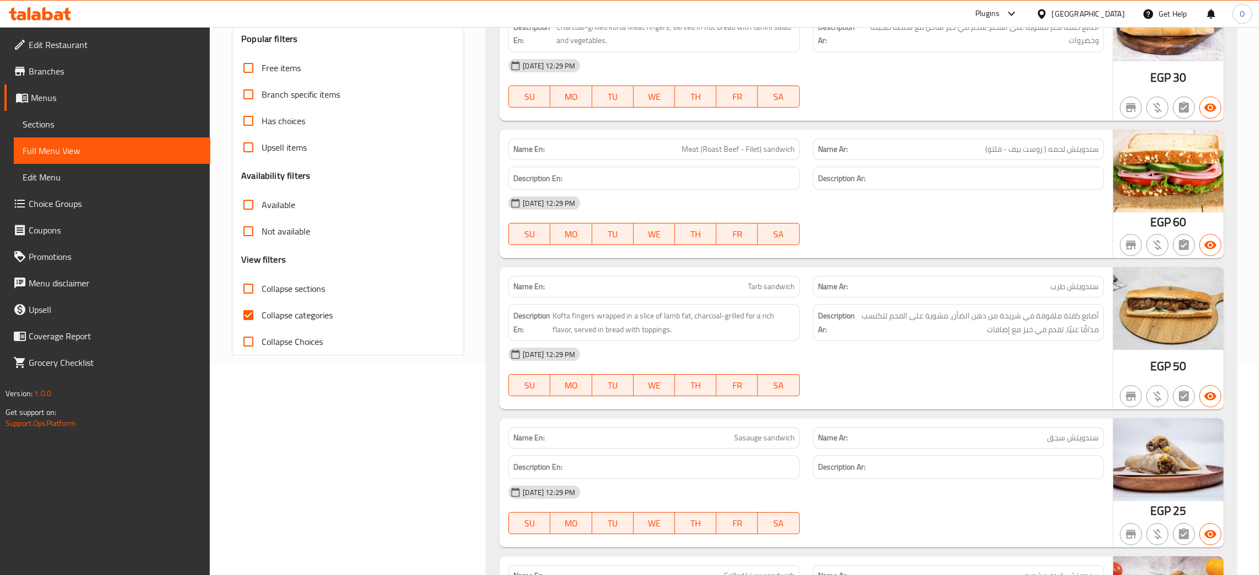
scroll to position [248, 0]
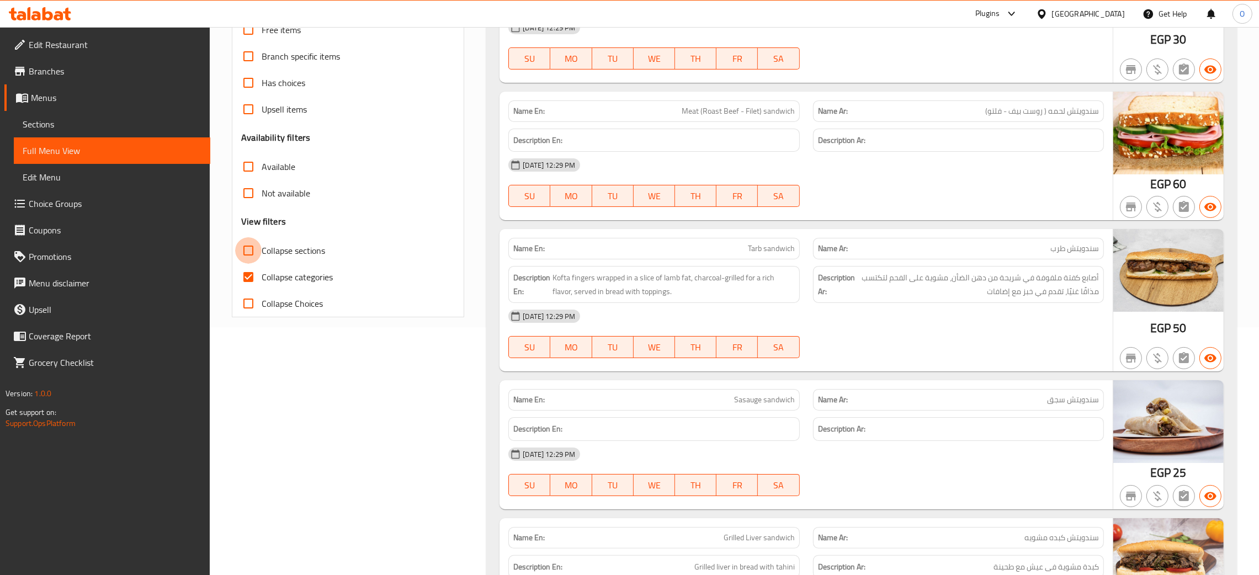
click at [247, 247] on input "Collapse sections" at bounding box center [248, 250] width 27 height 27
checkbox input "true"
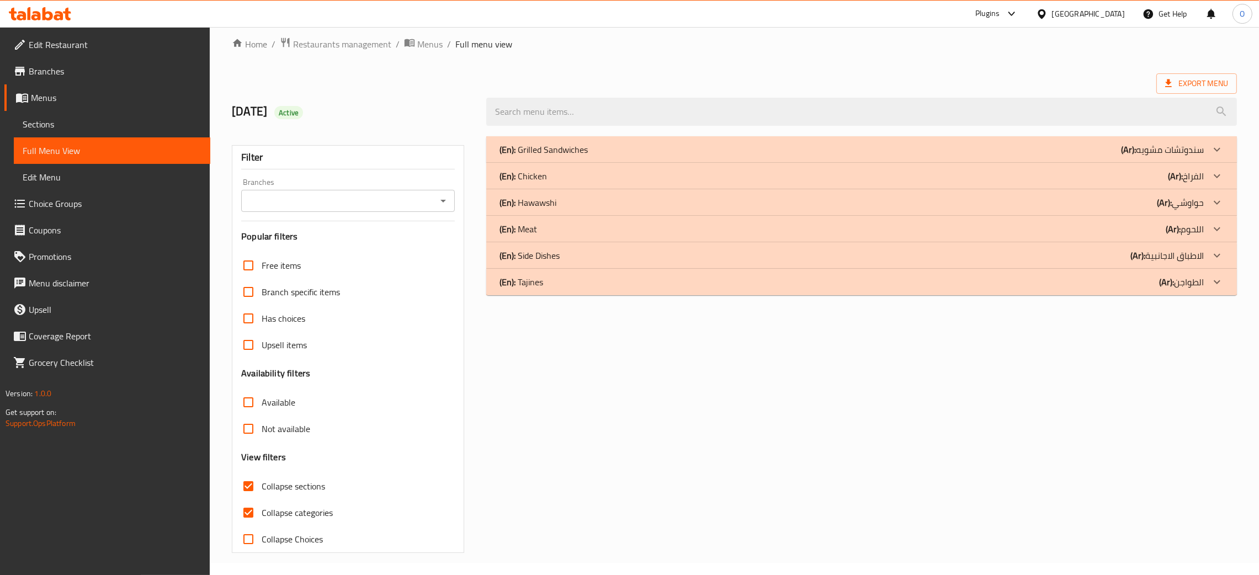
scroll to position [12, 0]
click at [1035, 257] on div "(En): Side Dishes (Ar): الاطباق الاجانبية" at bounding box center [852, 255] width 704 height 13
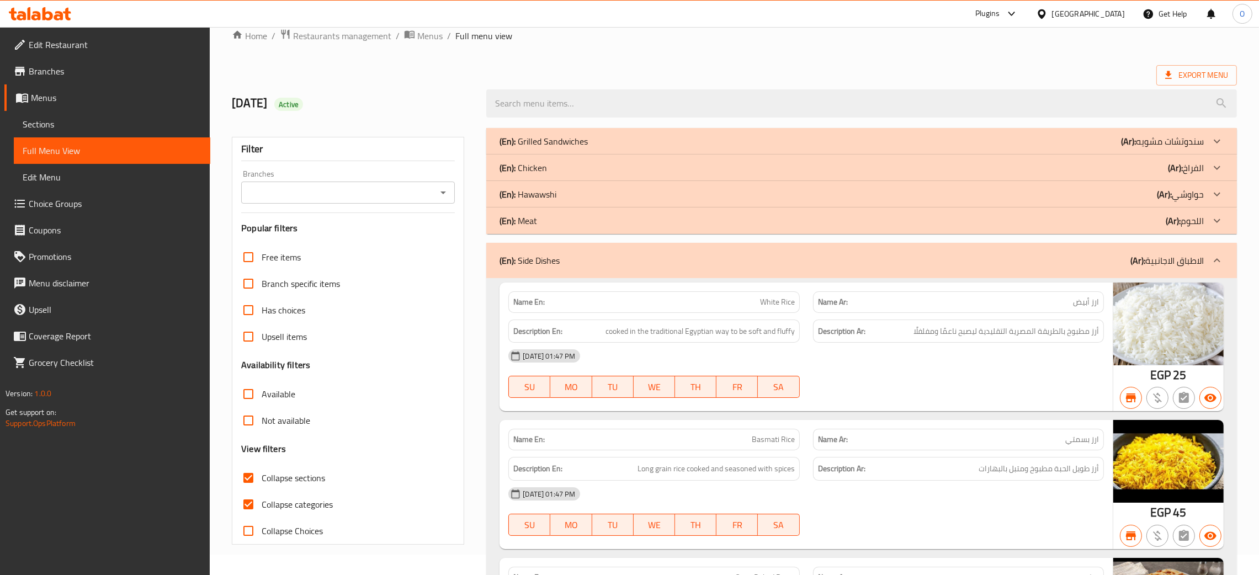
scroll to position [20, 0]
click at [55, 123] on span "Sections" at bounding box center [112, 124] width 179 height 13
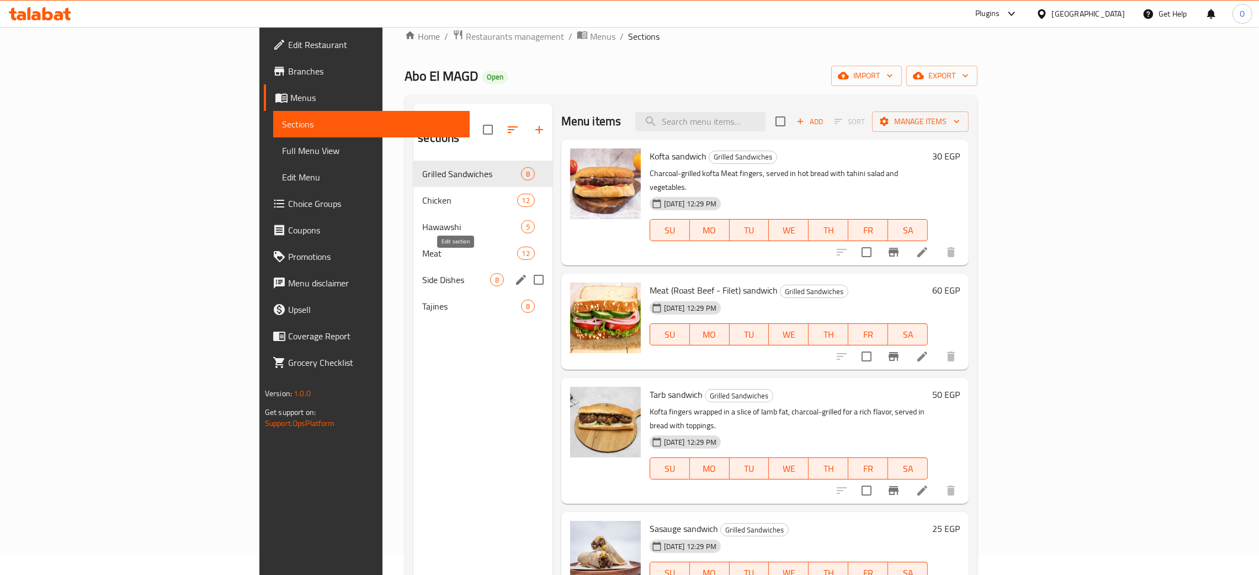
click at [515, 273] on icon "edit" at bounding box center [521, 279] width 13 height 13
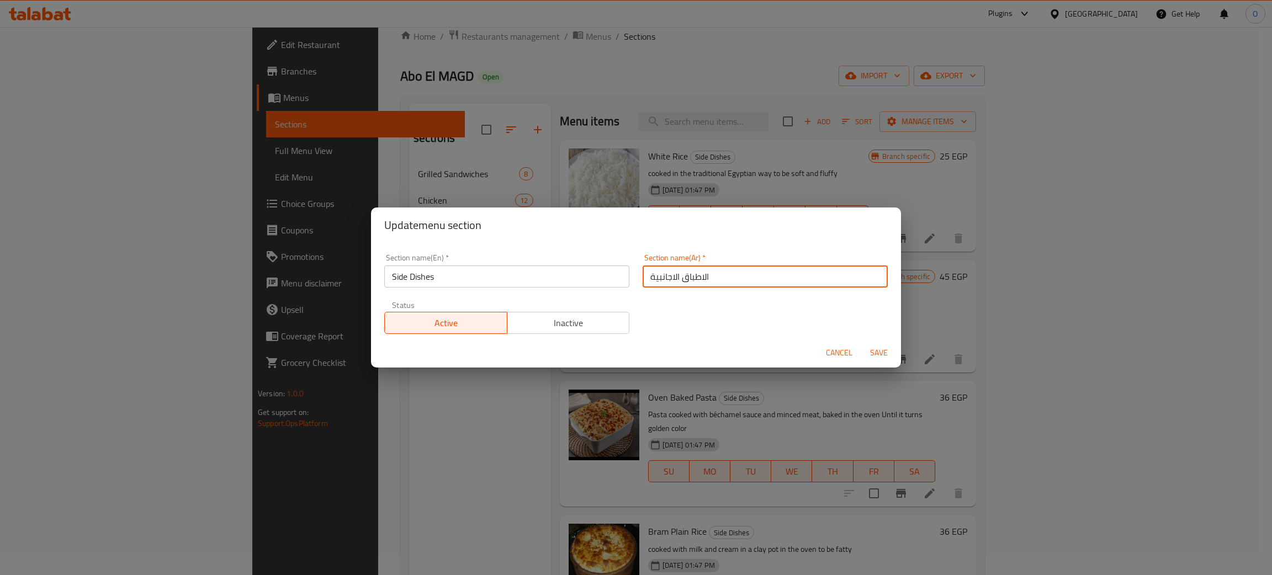
click at [650, 277] on input "الاطباق الاجانبية" at bounding box center [765, 277] width 245 height 22
click at [655, 276] on input "الاطباق الاجانبية" at bounding box center [765, 277] width 245 height 22
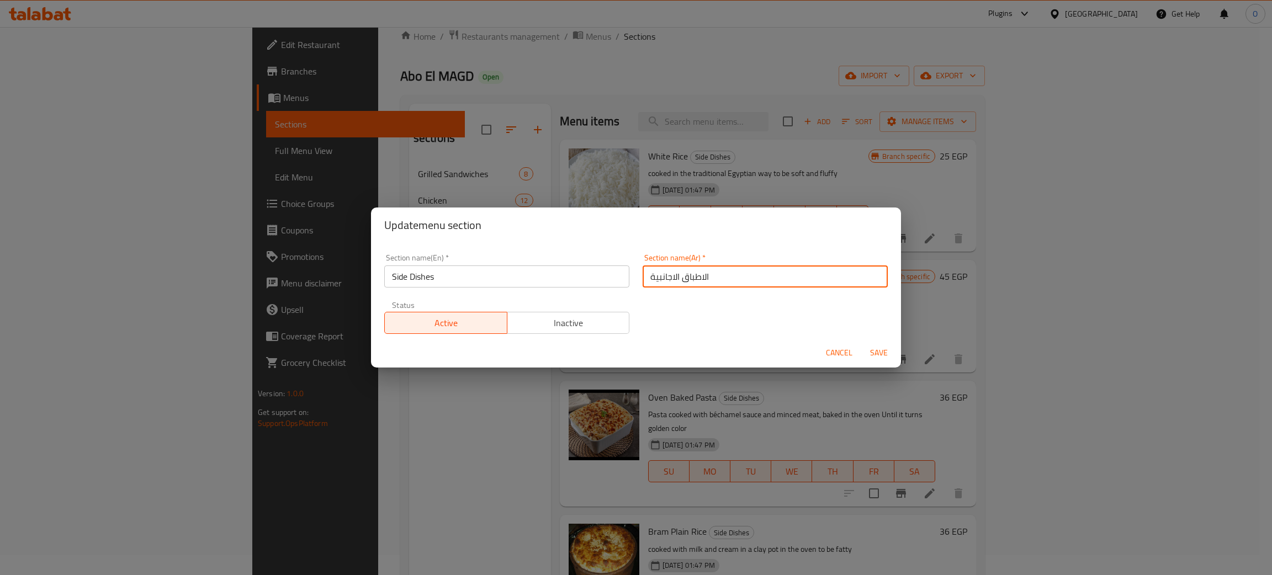
click at [655, 276] on input "الاطباق الاجانبية" at bounding box center [765, 277] width 245 height 22
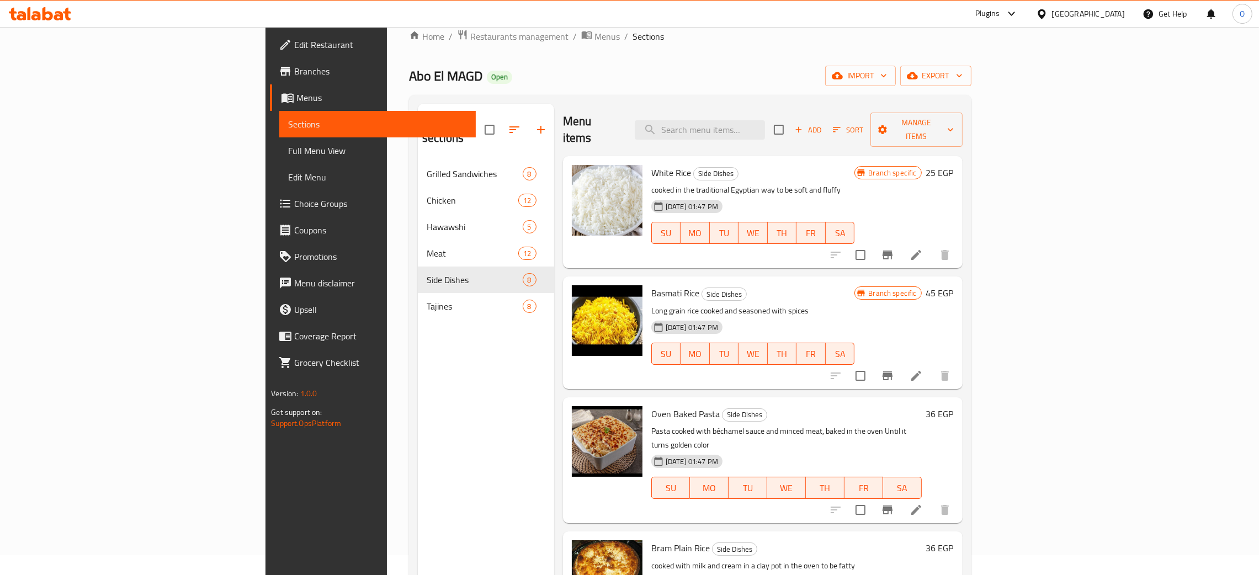
click at [288, 152] on span "Full Menu View" at bounding box center [377, 150] width 179 height 13
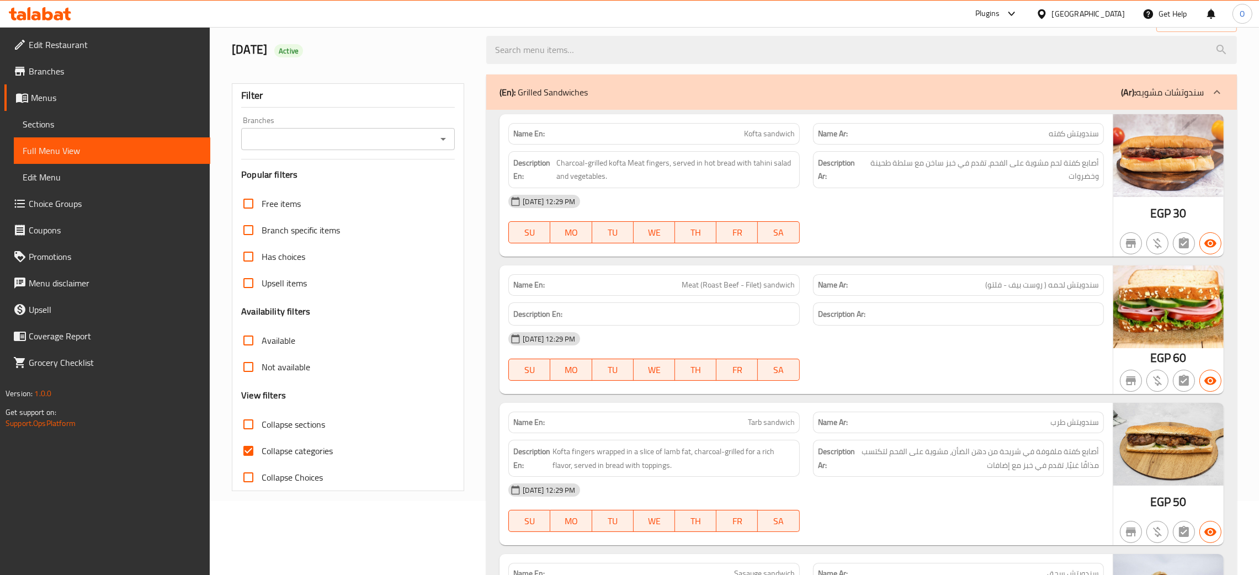
scroll to position [102, 0]
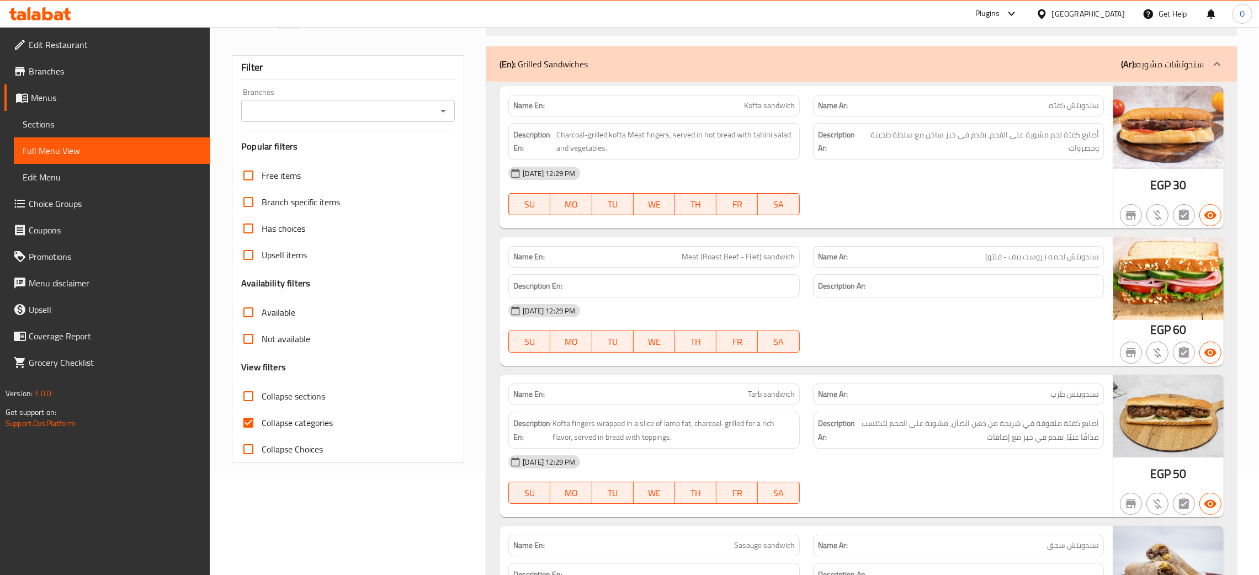
click at [249, 398] on input "Collapse sections" at bounding box center [248, 396] width 27 height 27
checkbox input "true"
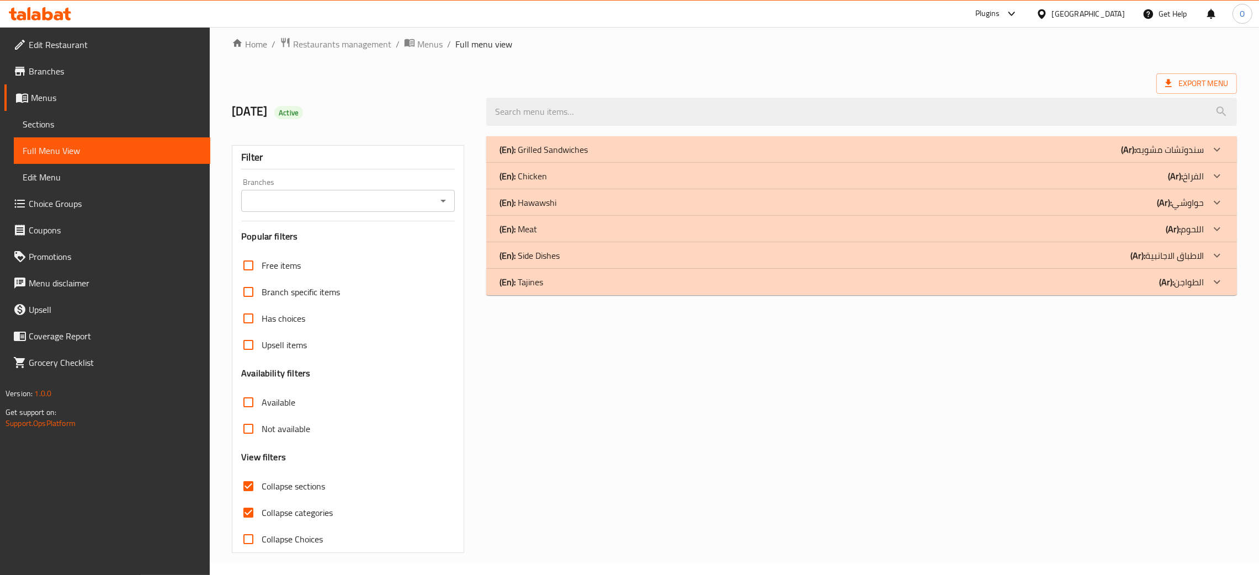
scroll to position [12, 0]
click at [247, 513] on input "Collapse categories" at bounding box center [248, 513] width 27 height 27
checkbox input "false"
click at [1222, 253] on icon at bounding box center [1217, 255] width 13 height 13
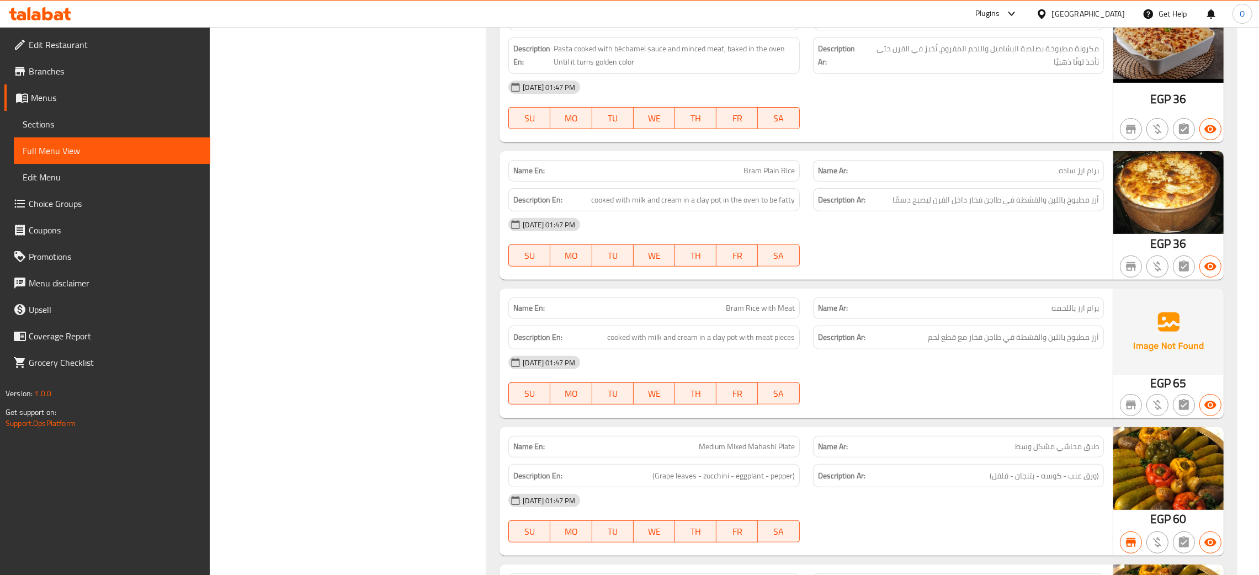
scroll to position [592, 0]
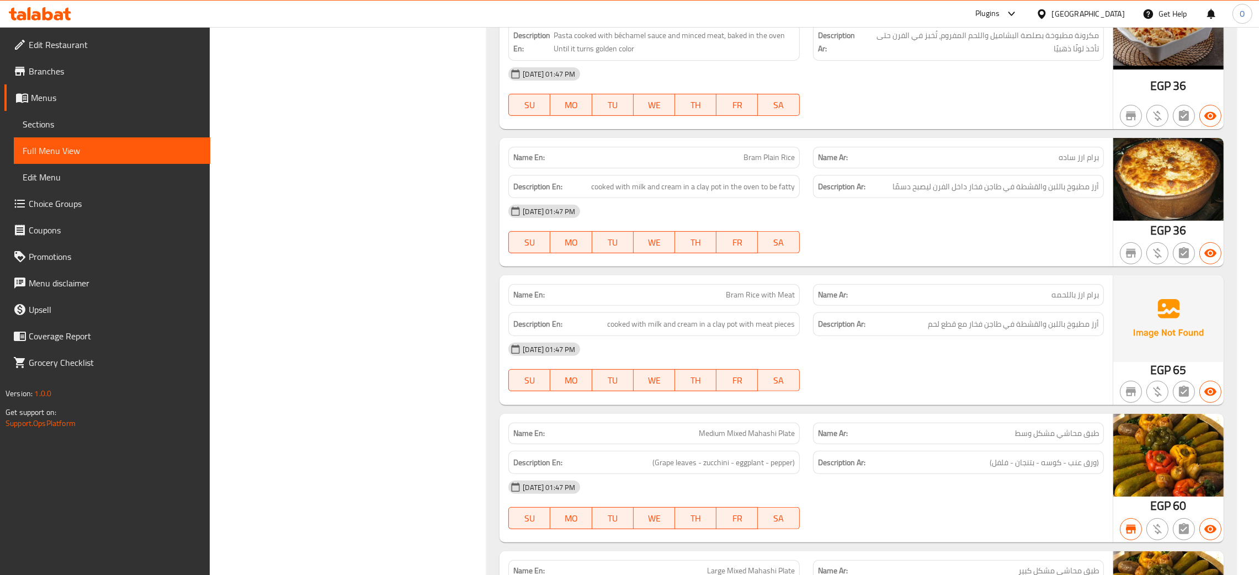
click at [781, 161] on span "Bram Plain Rice" at bounding box center [769, 158] width 51 height 12
copy span "Bram Plain Rice"
click at [770, 296] on span "Bram Rice with Meat" at bounding box center [760, 295] width 69 height 12
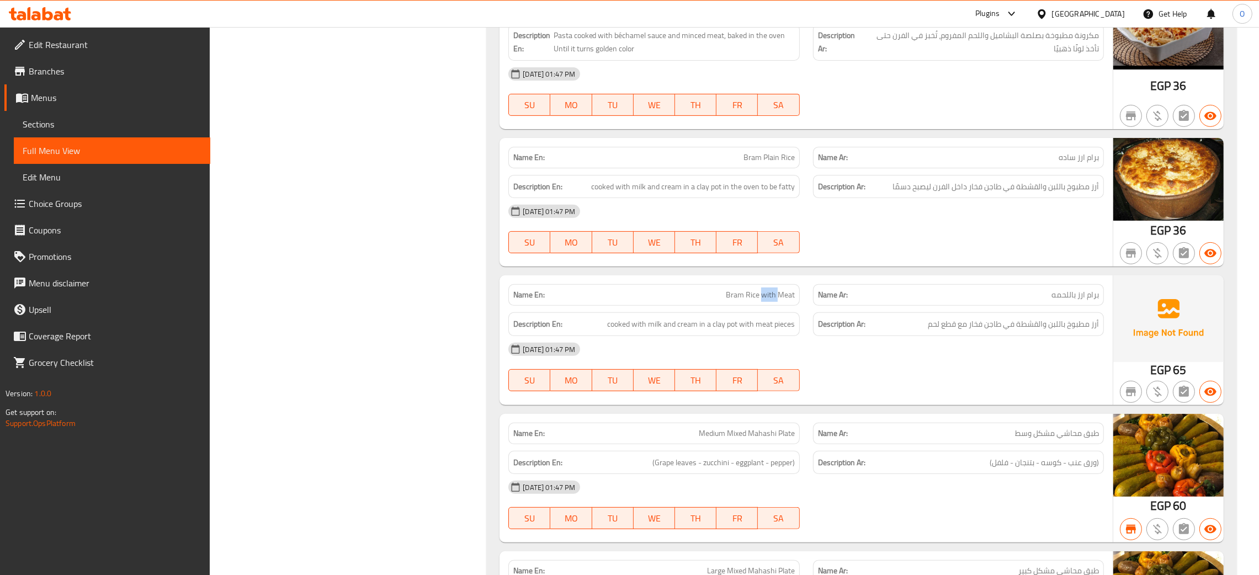
click at [770, 296] on span "Bram Rice with Meat" at bounding box center [760, 295] width 69 height 12
copy span "Bram Rice with Meat"
click at [1097, 189] on span "أرز مطبوخ باللبن والقشطة في طاجن فخار داخل الفرن ليصبح دسمًا" at bounding box center [996, 187] width 206 height 14
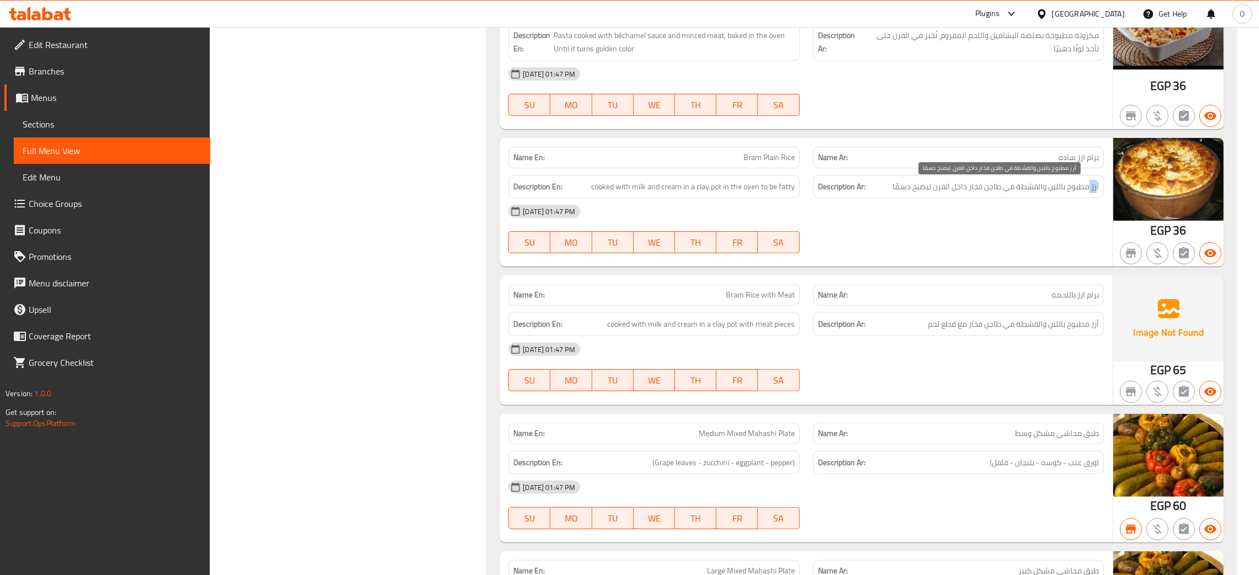
copy span "أرز"
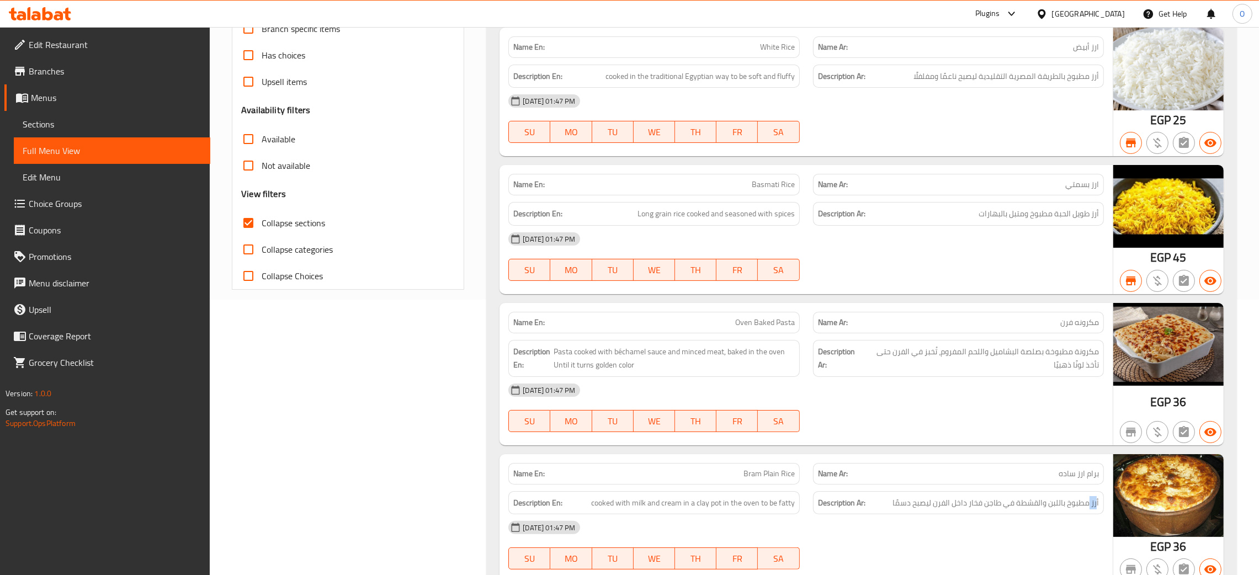
scroll to position [0, 0]
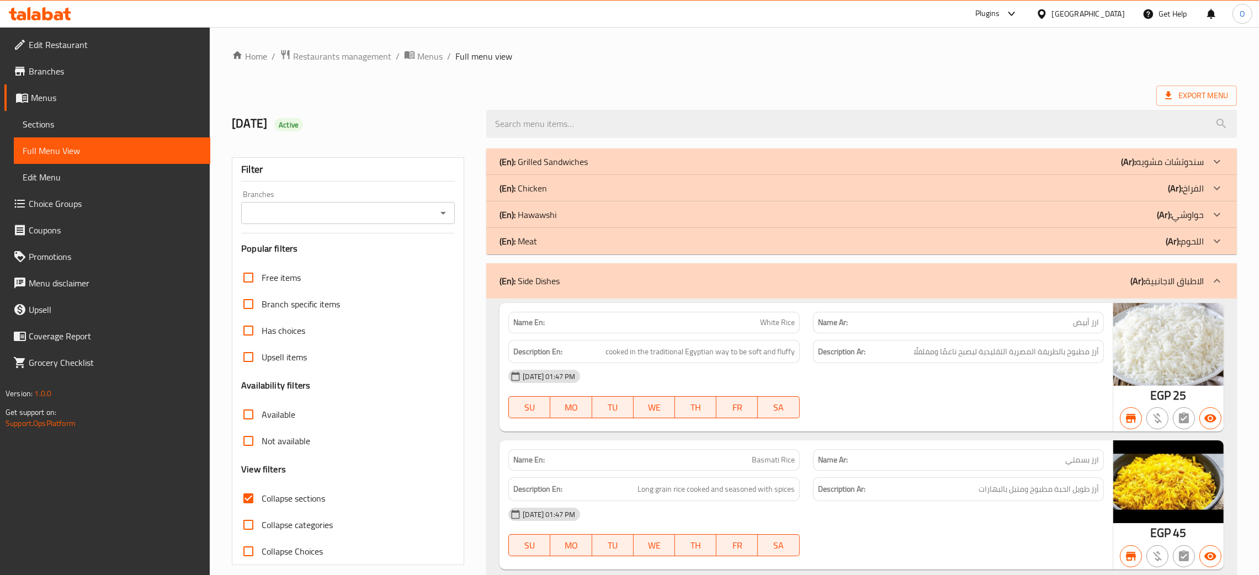
click at [562, 290] on div "(En): Side Dishes (Ar): الاطباق الاجانبية" at bounding box center [861, 280] width 751 height 35
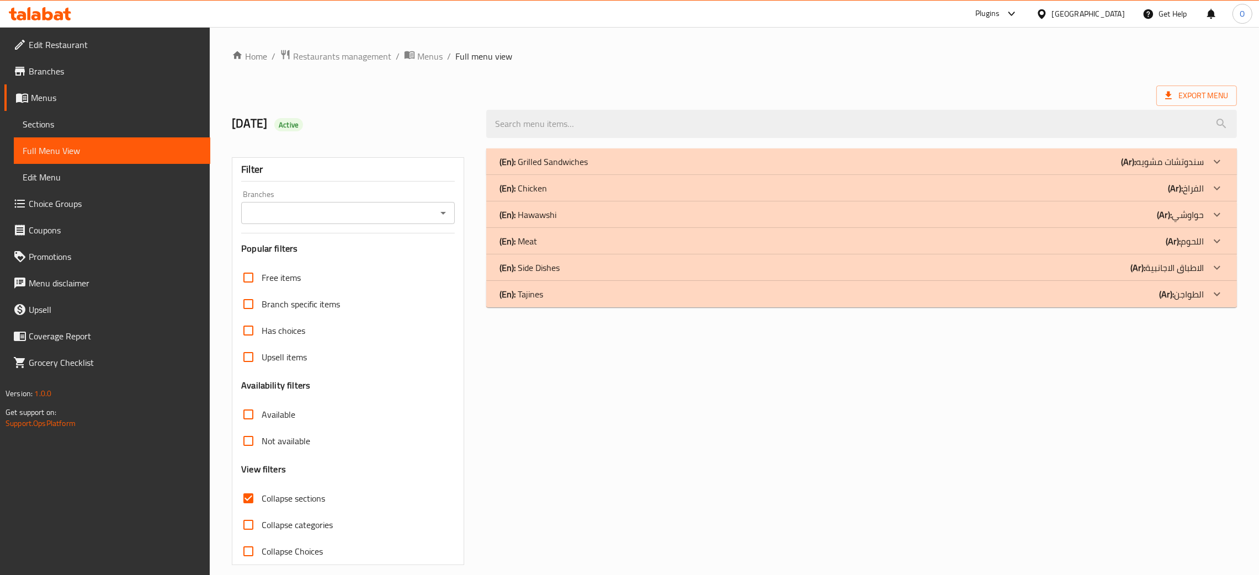
click at [565, 303] on div "(En): Tajines (Ar): الطواجن" at bounding box center [861, 294] width 751 height 27
